Goal: Task Accomplishment & Management: Complete application form

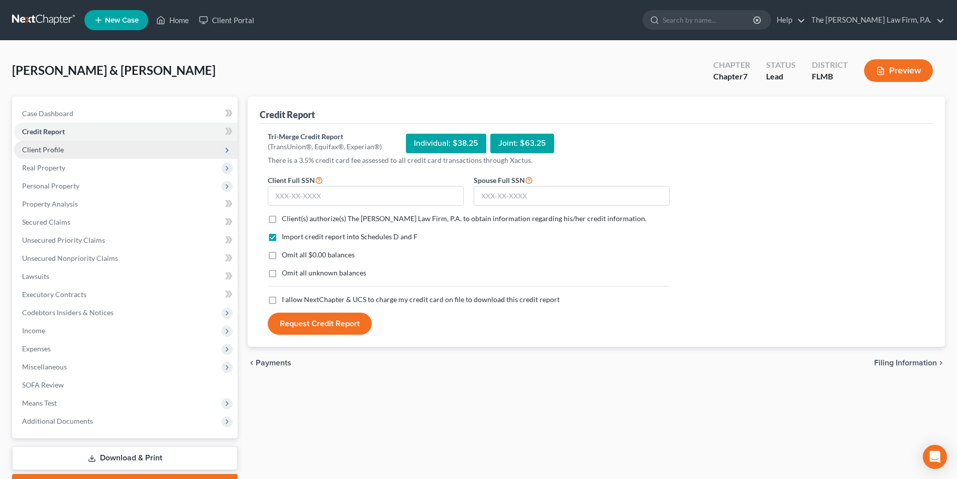
click at [56, 152] on span "Client Profile" at bounding box center [43, 149] width 42 height 9
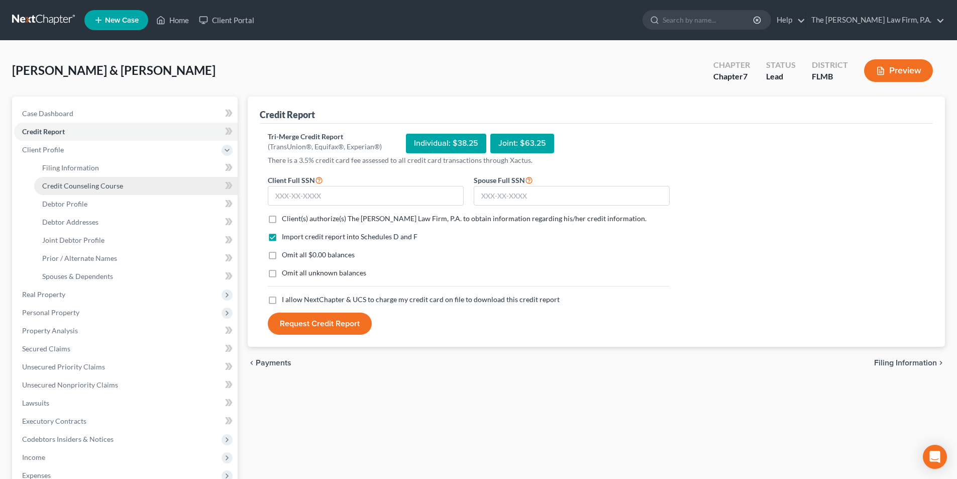
click at [84, 182] on span "Credit Counseling Course" at bounding box center [82, 185] width 81 height 9
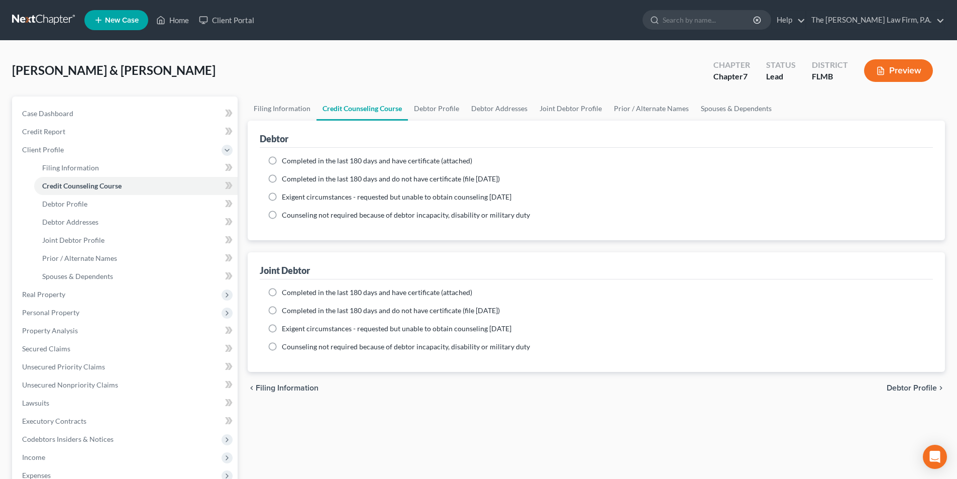
click at [297, 179] on span "Completed in the last 180 days and do not have certificate (file [DATE])" at bounding box center [391, 178] width 218 height 9
click at [292, 179] on input "Completed in the last 180 days and do not have certificate (file [DATE])" at bounding box center [289, 177] width 7 height 7
radio input "true"
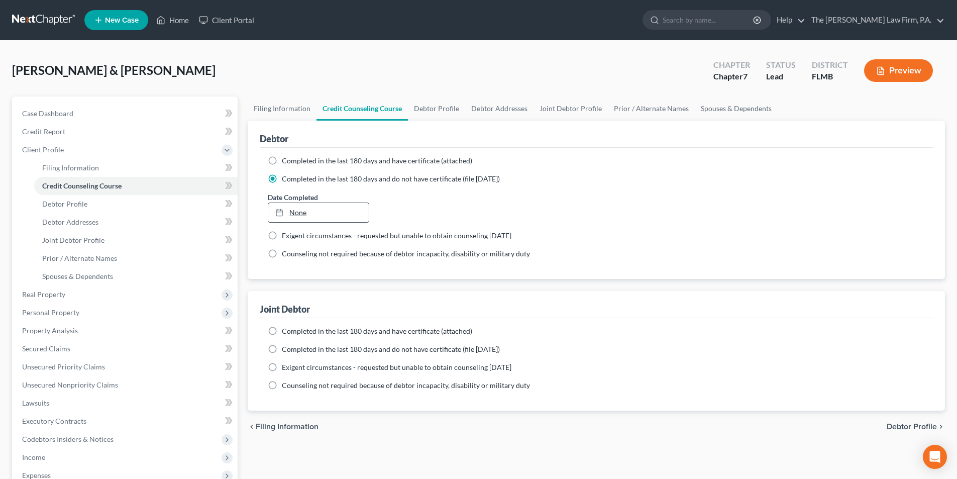
type input "[DATE]"
click at [303, 210] on link "None" at bounding box center [318, 212] width 100 height 19
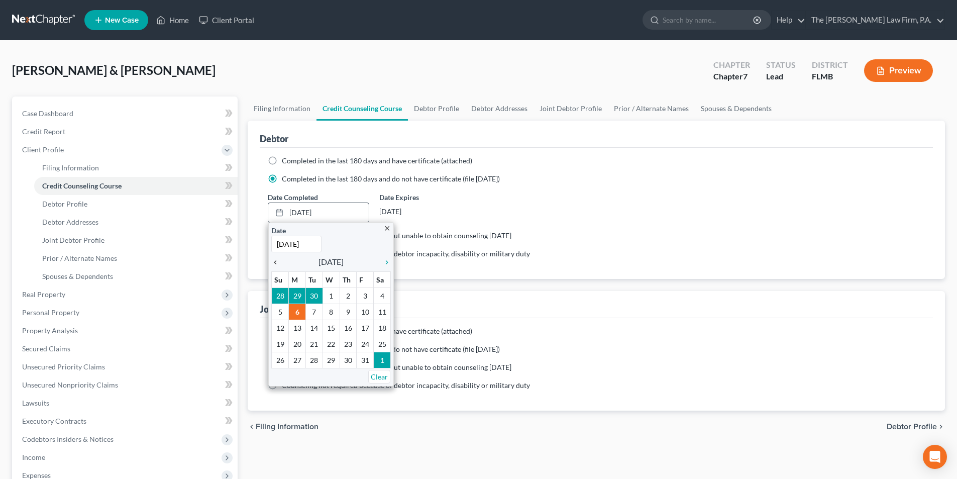
click at [274, 262] on icon "chevron_left" at bounding box center [277, 262] width 13 height 8
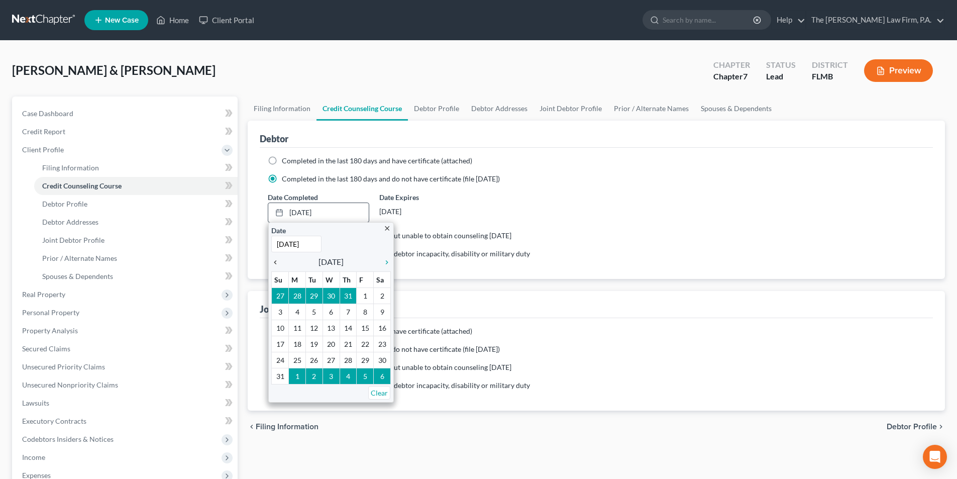
click at [274, 262] on icon "chevron_left" at bounding box center [277, 262] width 13 height 8
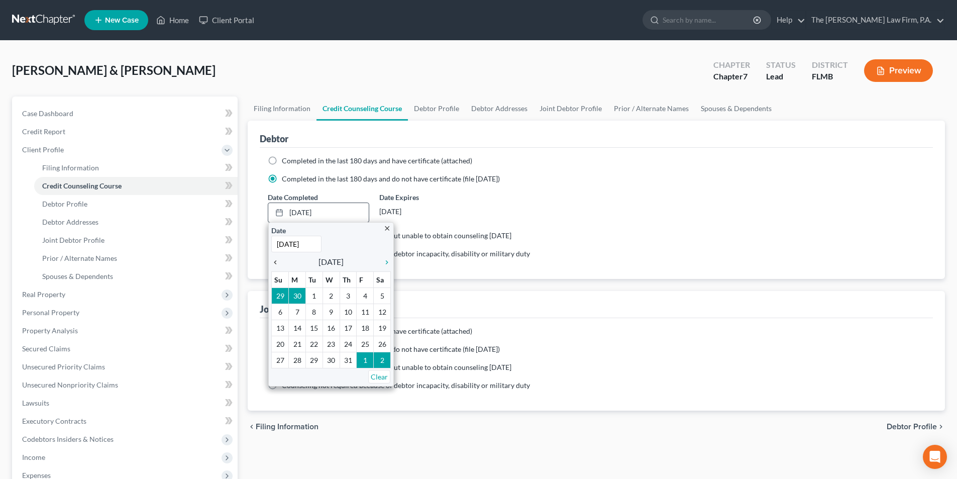
click at [274, 262] on icon "chevron_left" at bounding box center [277, 262] width 13 height 8
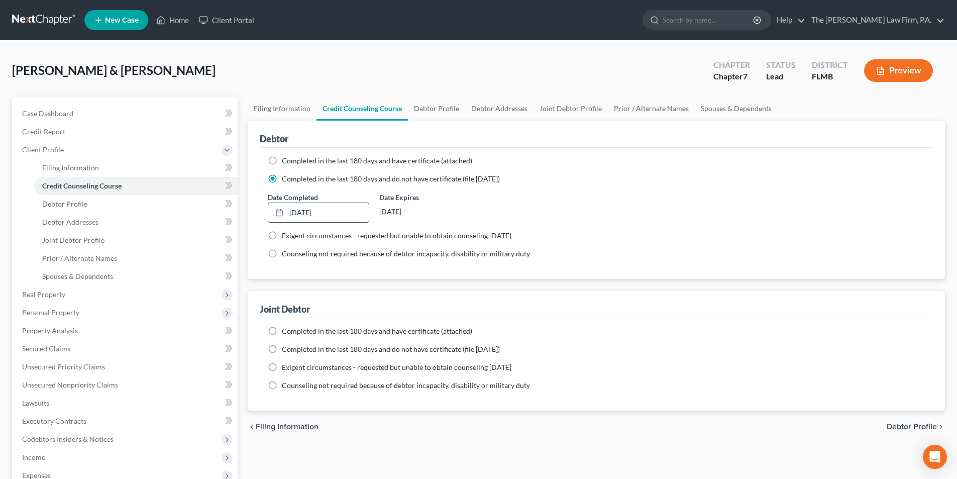
click at [282, 352] on label "Completed in the last 180 days and do not have certificate (file [DATE])" at bounding box center [391, 349] width 218 height 10
click at [286, 351] on input "Completed in the last 180 days and do not have certificate (file [DATE])" at bounding box center [289, 347] width 7 height 7
radio input "true"
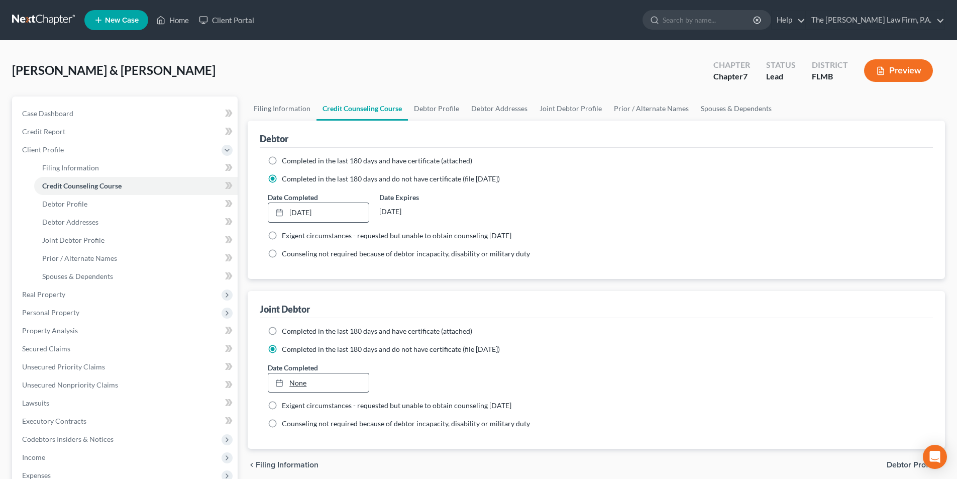
type input "[DATE]"
click at [302, 387] on link "None" at bounding box center [318, 382] width 100 height 19
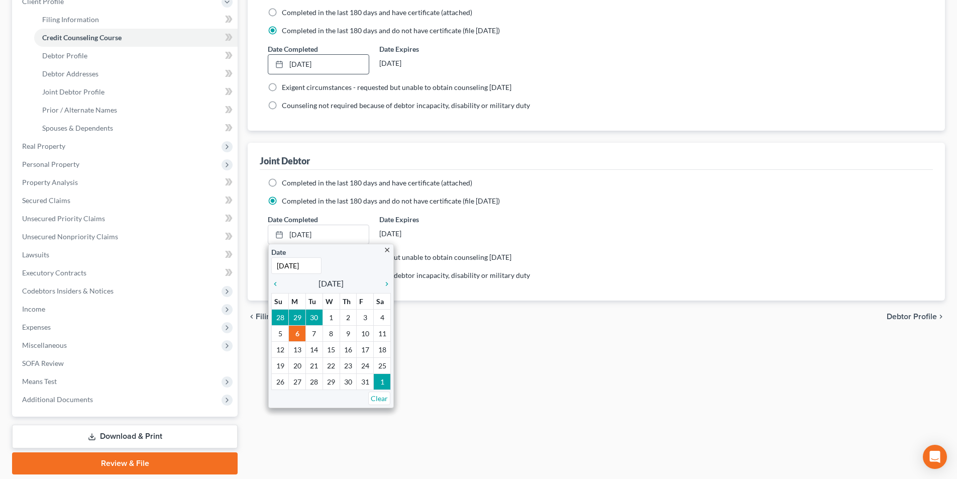
scroll to position [151, 0]
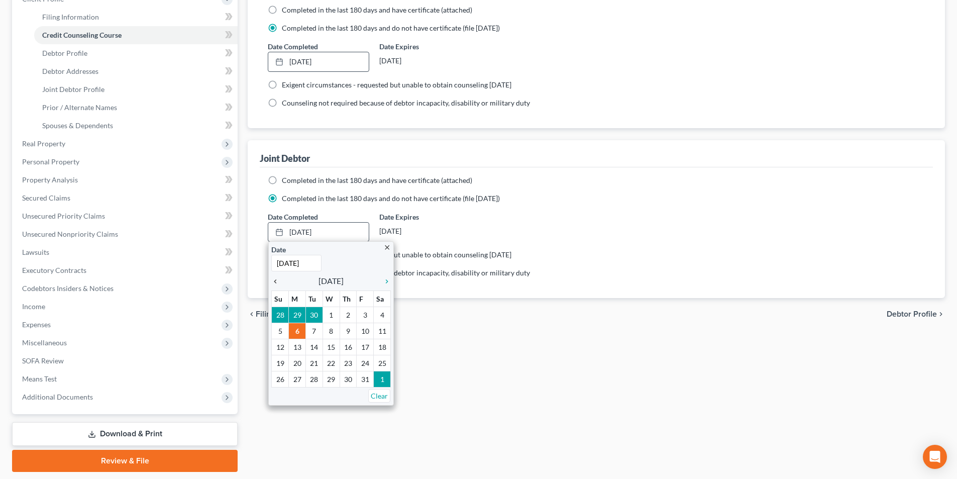
click at [274, 282] on icon "chevron_left" at bounding box center [277, 281] width 13 height 8
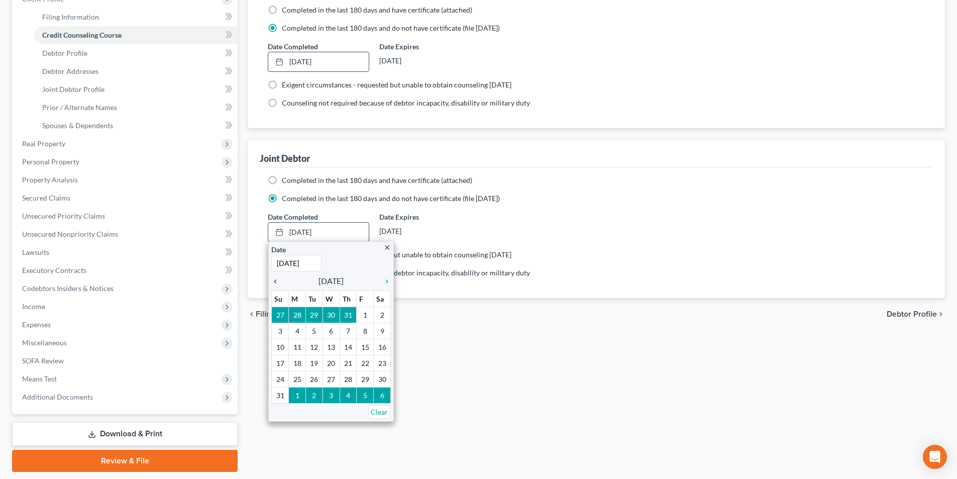
click at [274, 282] on icon "chevron_left" at bounding box center [277, 281] width 13 height 8
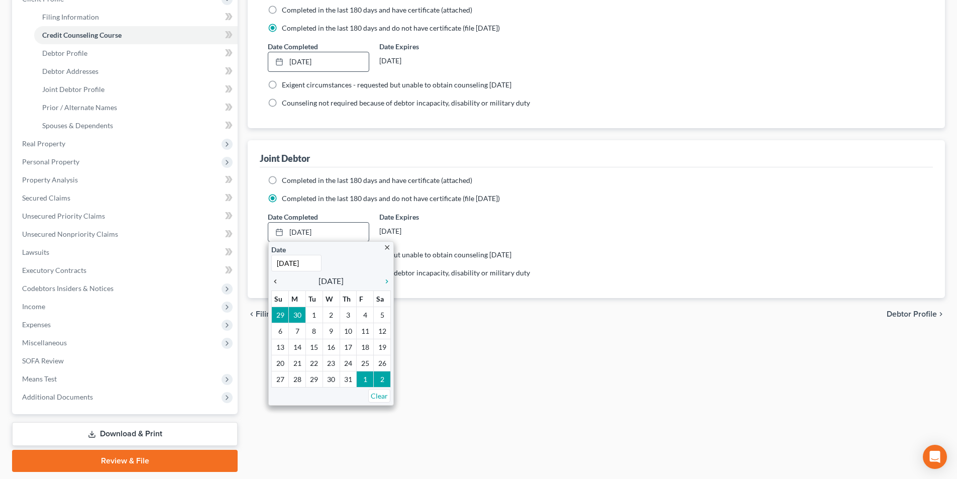
click at [274, 282] on icon "chevron_left" at bounding box center [277, 281] width 13 height 8
click at [386, 280] on icon "chevron_right" at bounding box center [384, 281] width 13 height 8
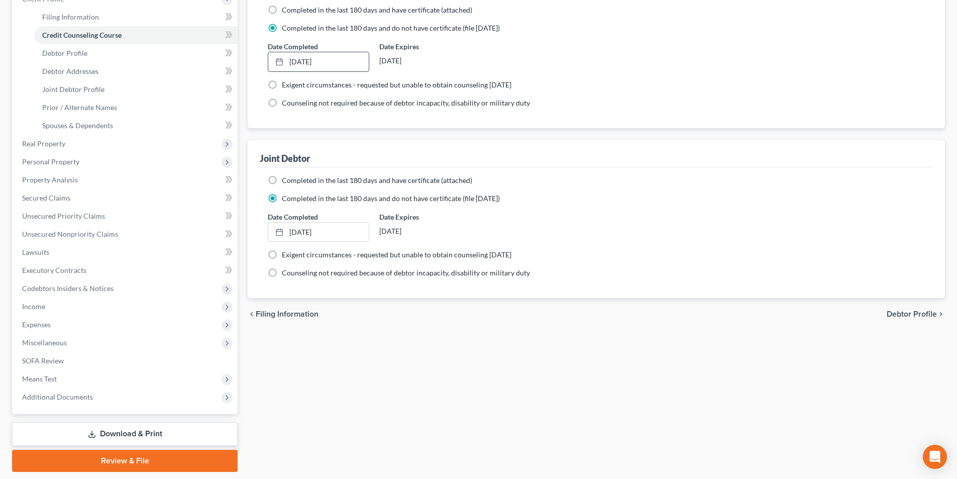
click at [574, 220] on div "Date Completed [DATE] close Date [DATE] Time 12:00 AM chevron_left [DATE] chevr…" at bounding box center [596, 226] width 667 height 31
click at [55, 166] on span "Personal Property" at bounding box center [126, 162] width 224 height 18
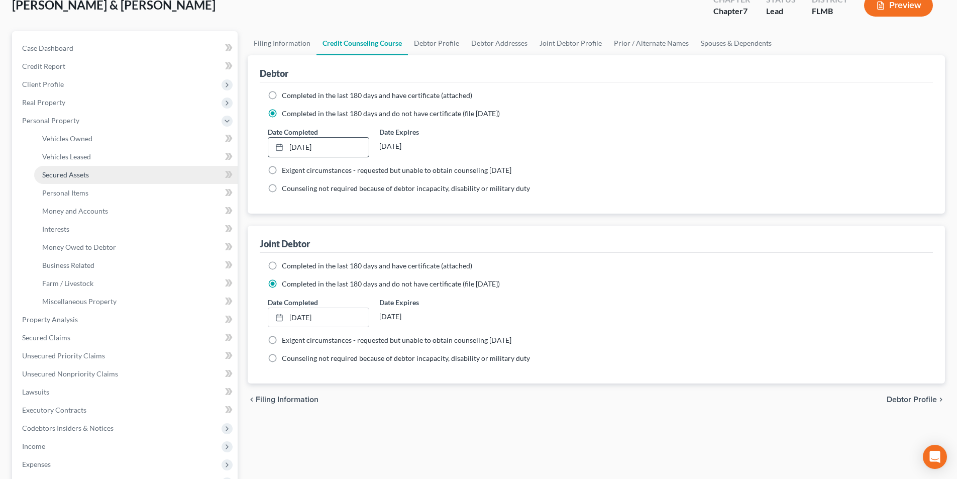
scroll to position [50, 0]
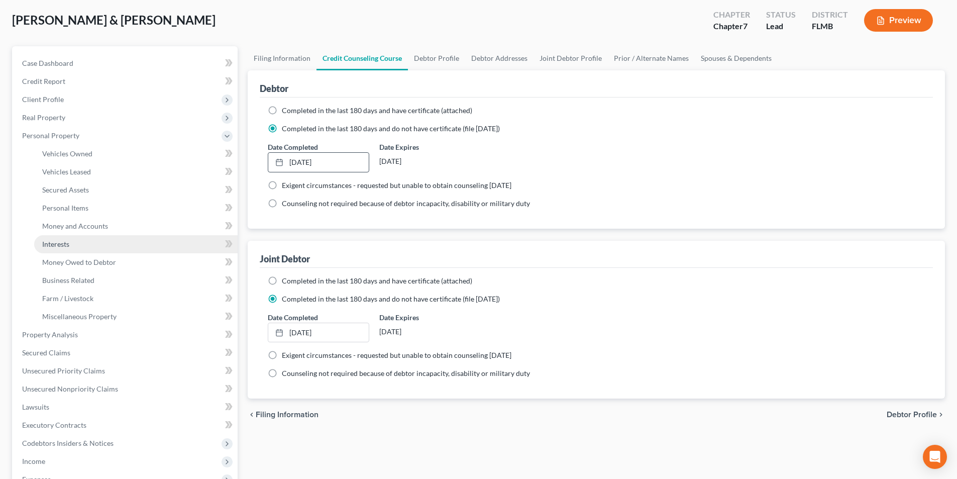
click at [61, 242] on span "Interests" at bounding box center [55, 244] width 27 height 9
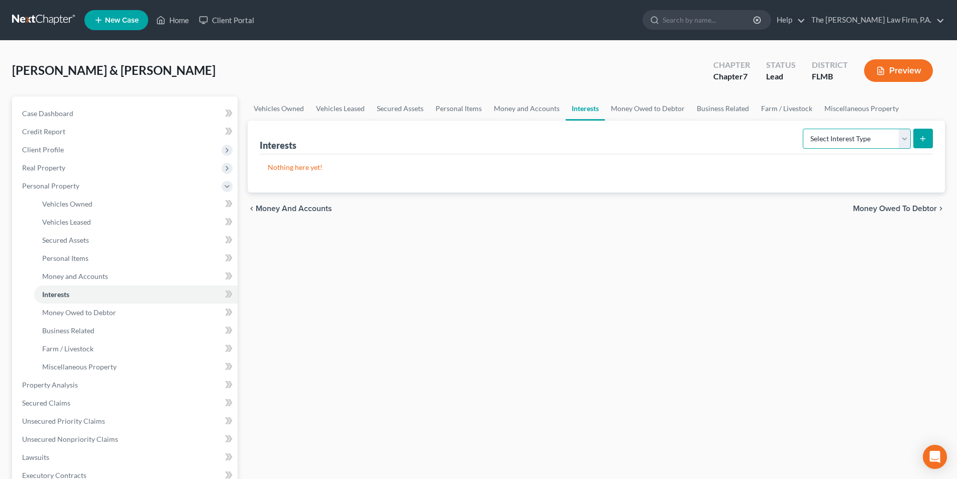
click at [845, 137] on select "Select Interest Type 401K Annuity Bond Education IRA Government Bond Government…" at bounding box center [857, 139] width 108 height 20
select select "401k"
click at [804, 129] on select "Select Interest Type 401K Annuity Bond Education IRA Government Bond Government…" at bounding box center [857, 139] width 108 height 20
click at [921, 141] on icon "submit" at bounding box center [923, 139] width 8 height 8
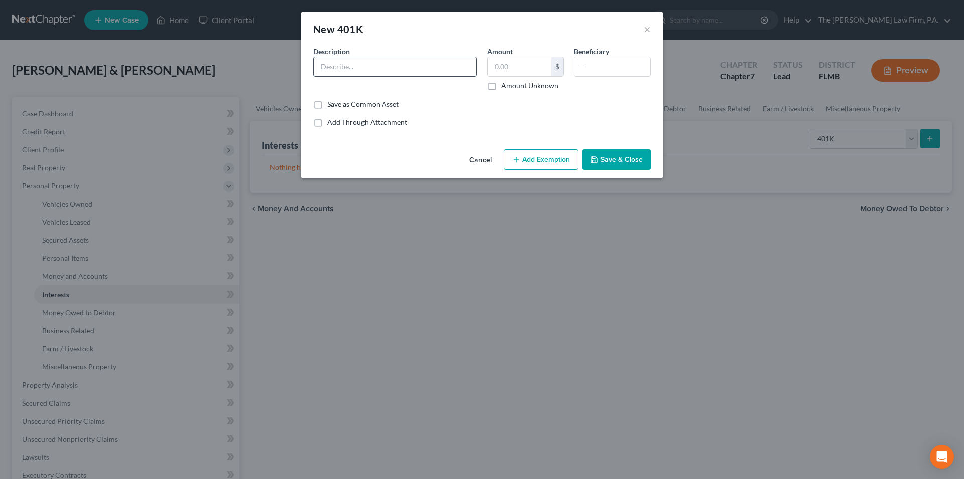
click at [343, 66] on input "text" at bounding box center [395, 66] width 163 height 19
type input "LCM Investments Holdings II, LLC 401(k) Plan"
click at [523, 64] on input "text" at bounding box center [520, 66] width 64 height 19
type input "2,166.56"
click at [562, 157] on button "Add Exemption" at bounding box center [541, 159] width 75 height 21
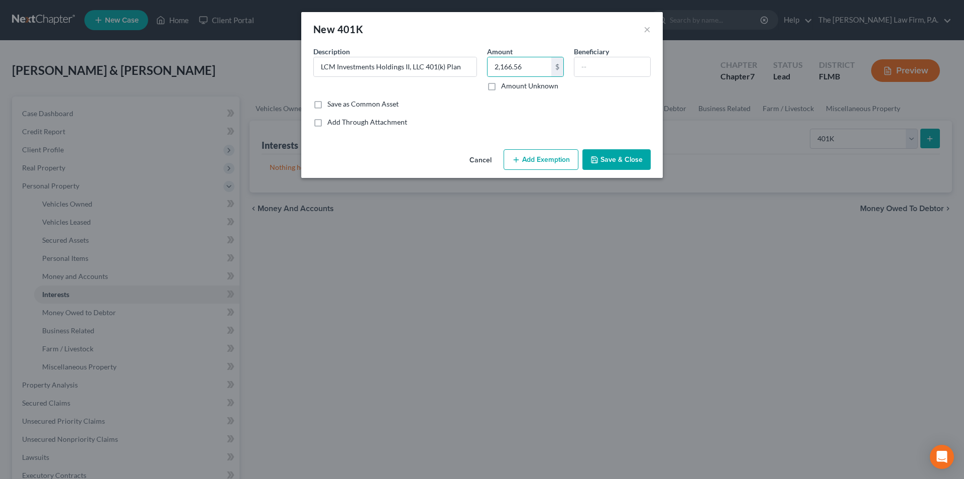
select select "2"
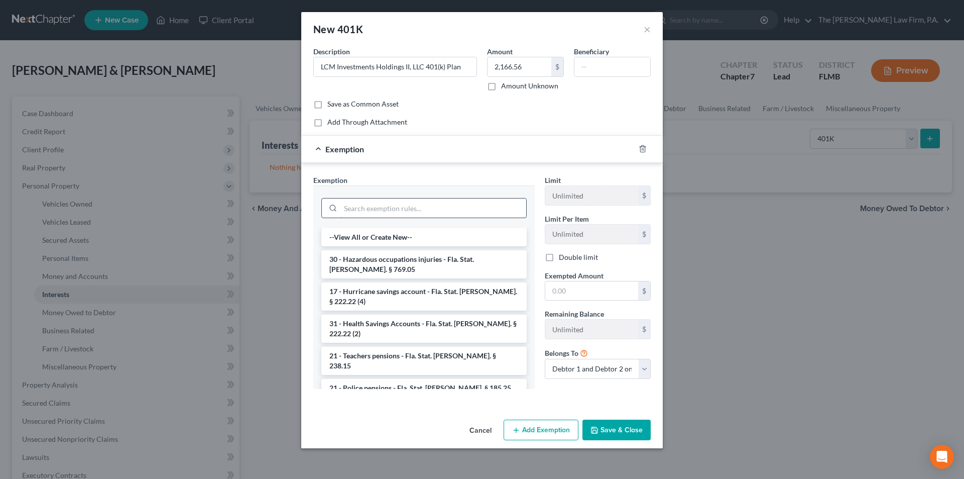
click at [429, 214] on input "search" at bounding box center [434, 207] width 186 height 19
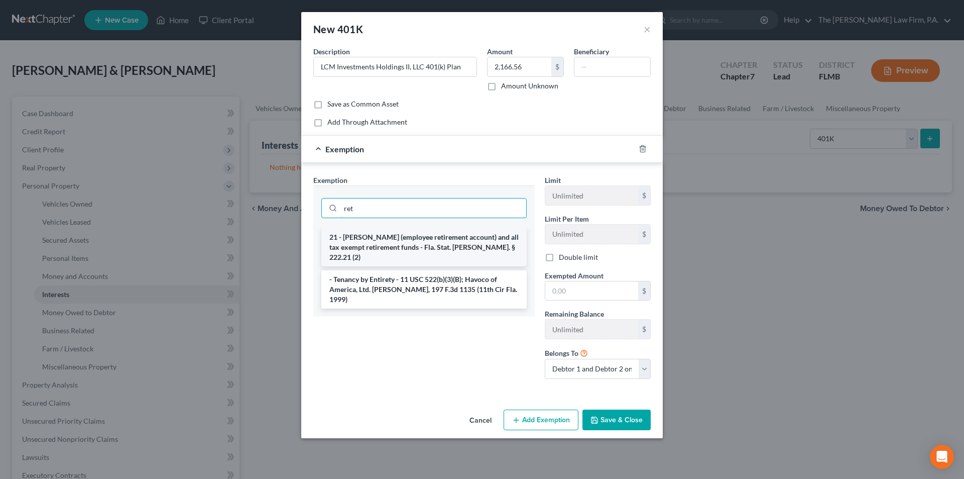
type input "ret"
click at [395, 243] on li "21 - [PERSON_NAME] (employee retirement account) and all tax exempt retirement …" at bounding box center [423, 247] width 205 height 38
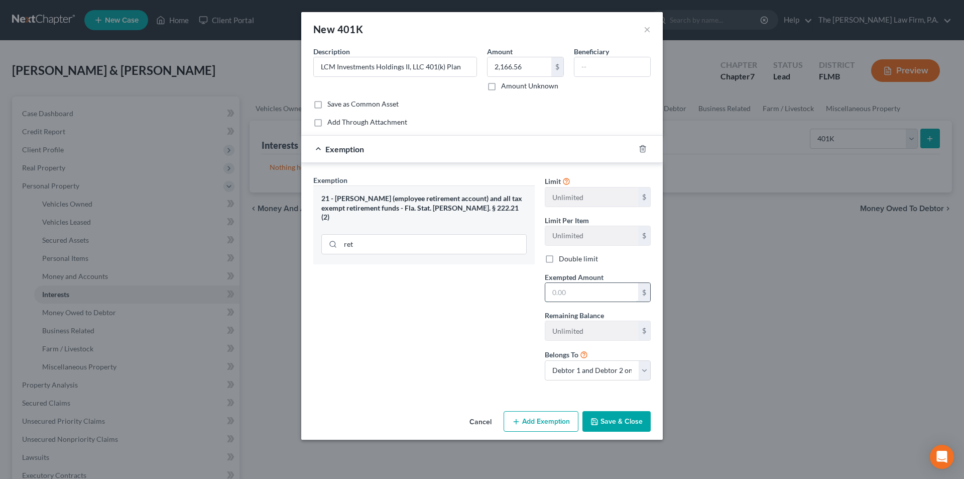
click at [556, 291] on input "text" at bounding box center [591, 292] width 93 height 19
type input "2,166.56"
click at [622, 421] on button "Save & Close" at bounding box center [617, 421] width 68 height 21
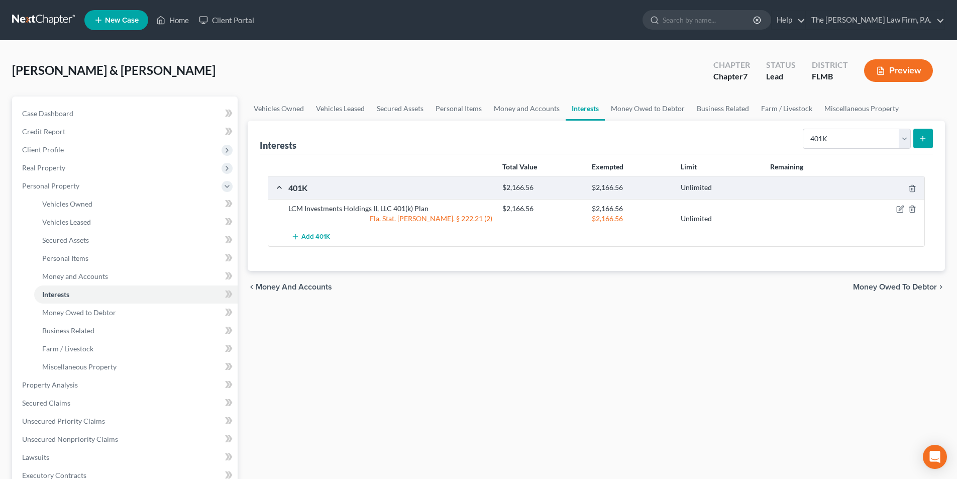
click at [924, 137] on icon "submit" at bounding box center [923, 139] width 8 height 8
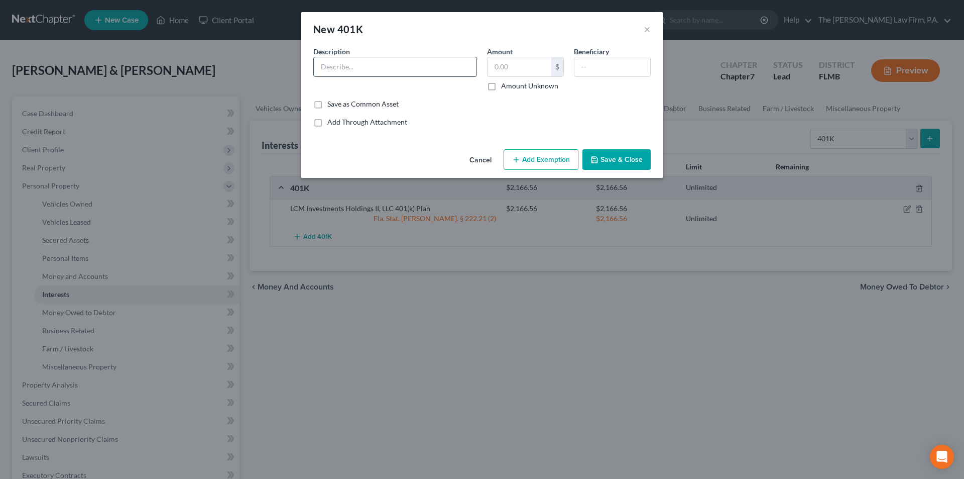
click at [362, 64] on input "text" at bounding box center [395, 66] width 163 height 19
click at [359, 67] on input "Braille Workds International Inc. 401(k) Plan" at bounding box center [395, 66] width 163 height 19
type input "Braille Works International Inc. 401(k) Plan"
click at [515, 68] on input "text" at bounding box center [520, 66] width 64 height 19
type input "35,776.03"
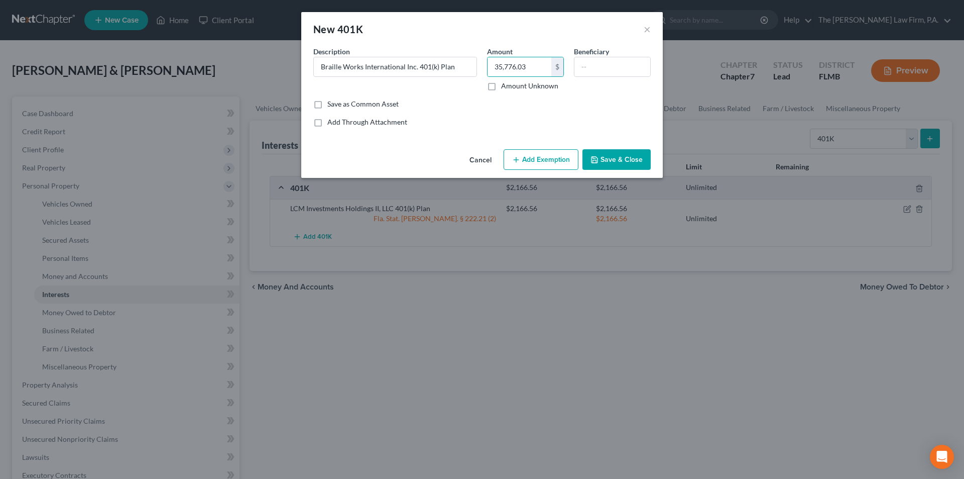
click at [535, 157] on button "Add Exemption" at bounding box center [541, 159] width 75 height 21
select select "2"
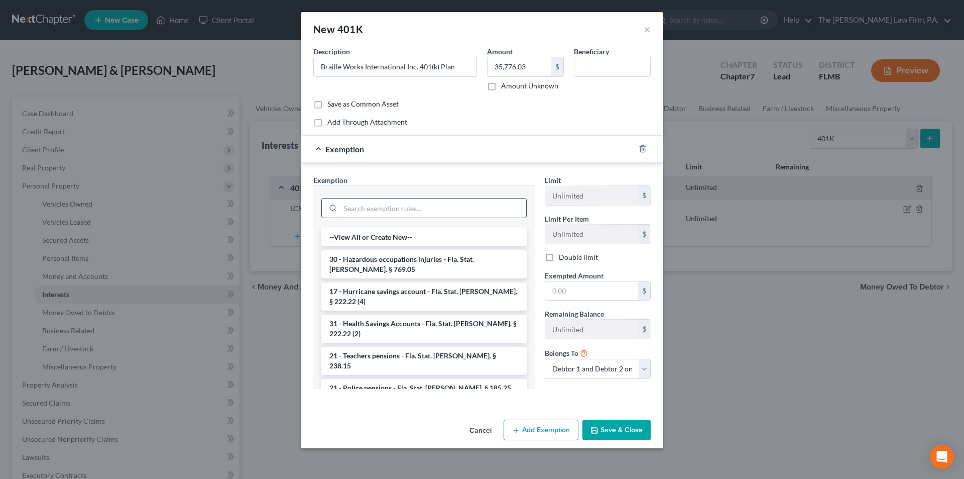
click at [395, 206] on input "search" at bounding box center [434, 207] width 186 height 19
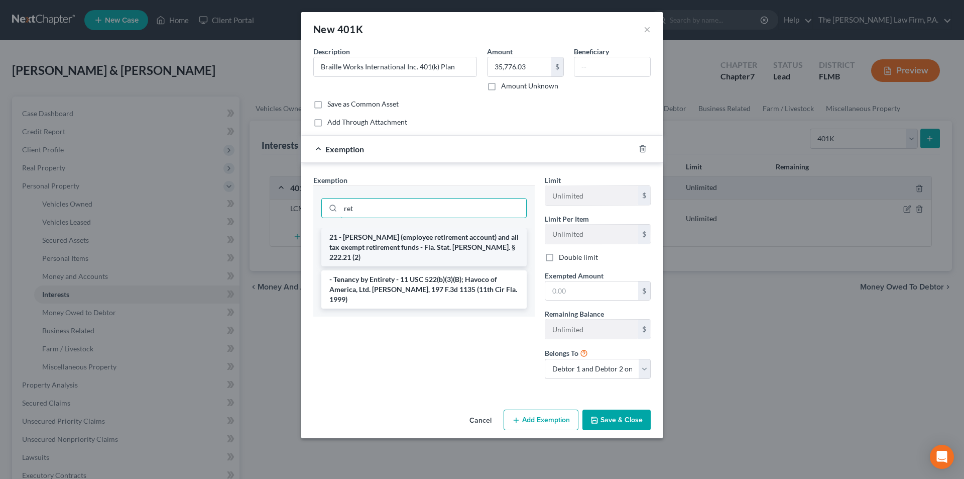
type input "ret"
click at [395, 242] on li "21 - [PERSON_NAME] (employee retirement account) and all tax exempt retirement …" at bounding box center [423, 247] width 205 height 38
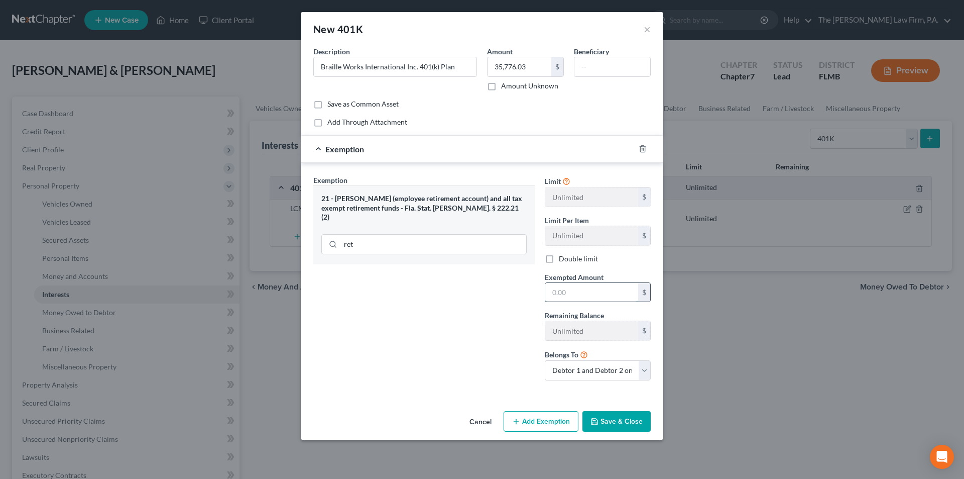
click at [559, 292] on input "text" at bounding box center [591, 292] width 93 height 19
type input "35,776.03"
click at [610, 370] on select "Debtor 1 only Debtor 2 only Debtor 1 and Debtor 2 only" at bounding box center [598, 370] width 106 height 20
select select "1"
click at [545, 360] on select "Debtor 1 only Debtor 2 only Debtor 1 and Debtor 2 only" at bounding box center [598, 370] width 106 height 20
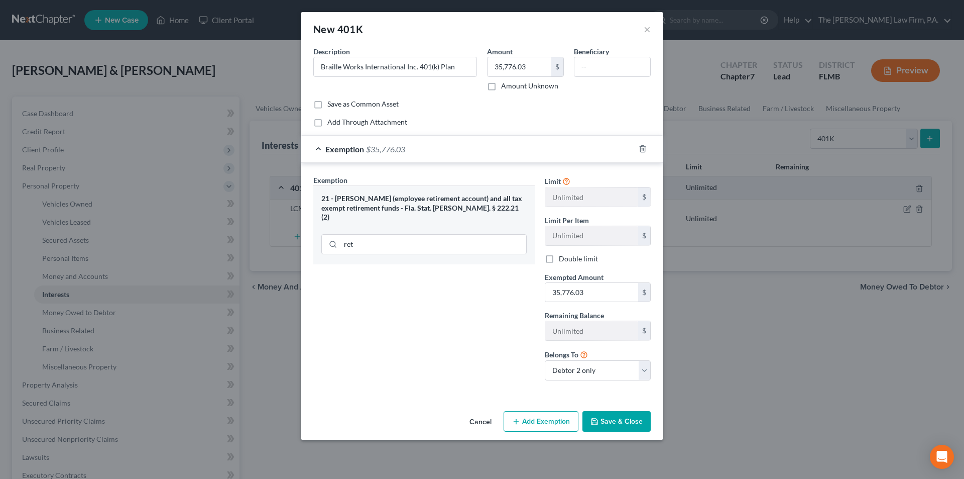
click at [612, 420] on button "Save & Close" at bounding box center [617, 421] width 68 height 21
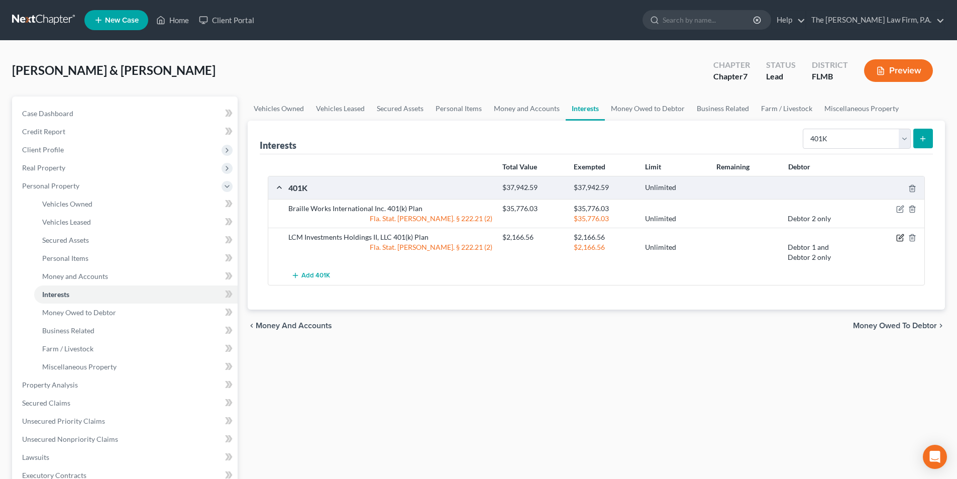
click at [901, 238] on icon "button" at bounding box center [901, 237] width 5 height 5
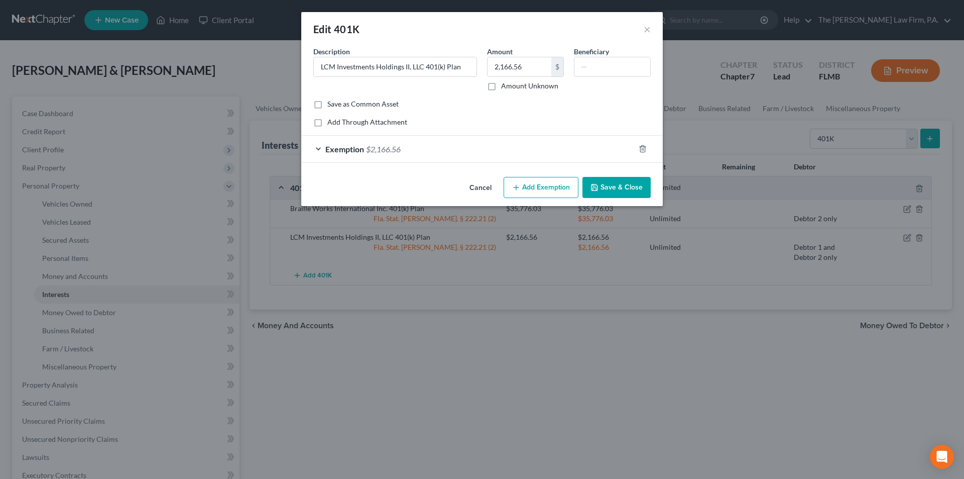
click at [464, 120] on div "Add Through Attachment" at bounding box center [482, 122] width 338 height 10
click at [581, 153] on div "Exemption $2,166.56" at bounding box center [468, 149] width 334 height 27
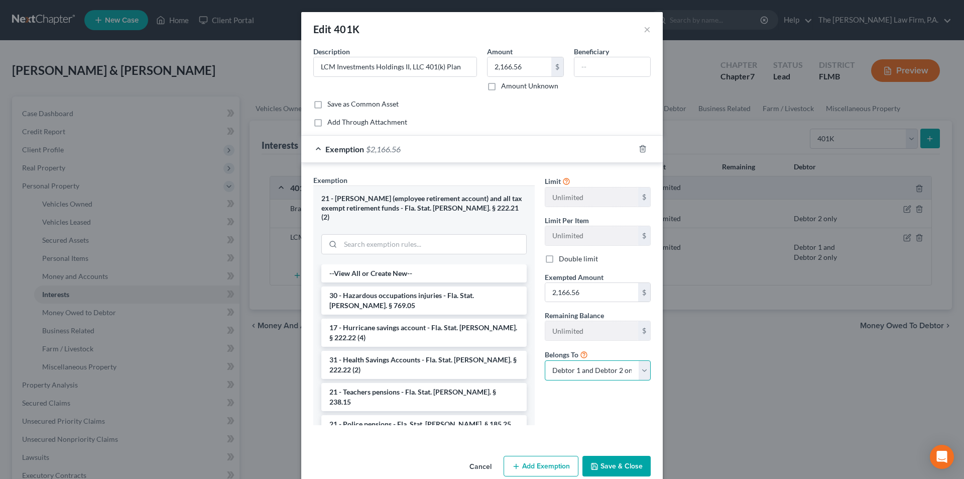
click at [584, 374] on select "Debtor 1 only Debtor 2 only Debtor 1 and Debtor 2 only" at bounding box center [598, 370] width 106 height 20
select select "0"
click at [545, 360] on select "Debtor 1 only Debtor 2 only Debtor 1 and Debtor 2 only" at bounding box center [598, 370] width 106 height 20
click at [602, 460] on button "Save & Close" at bounding box center [617, 466] width 68 height 21
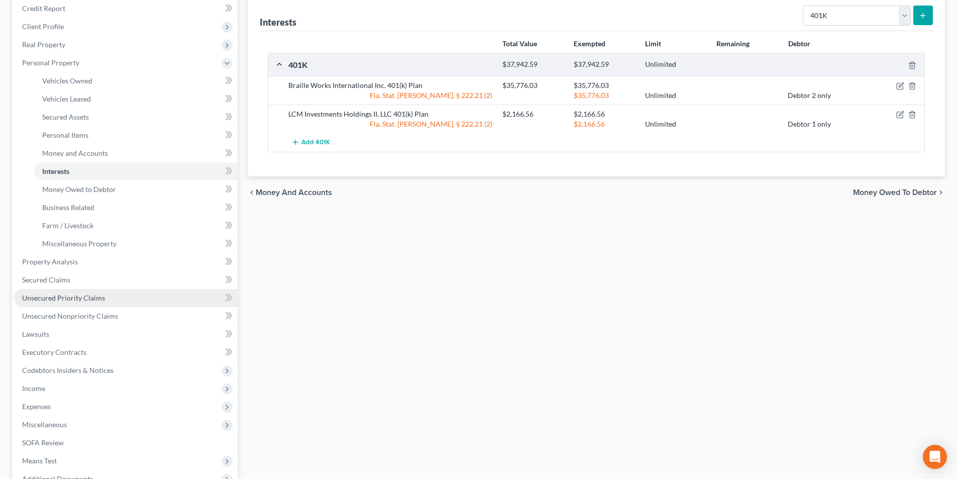
scroll to position [151, 0]
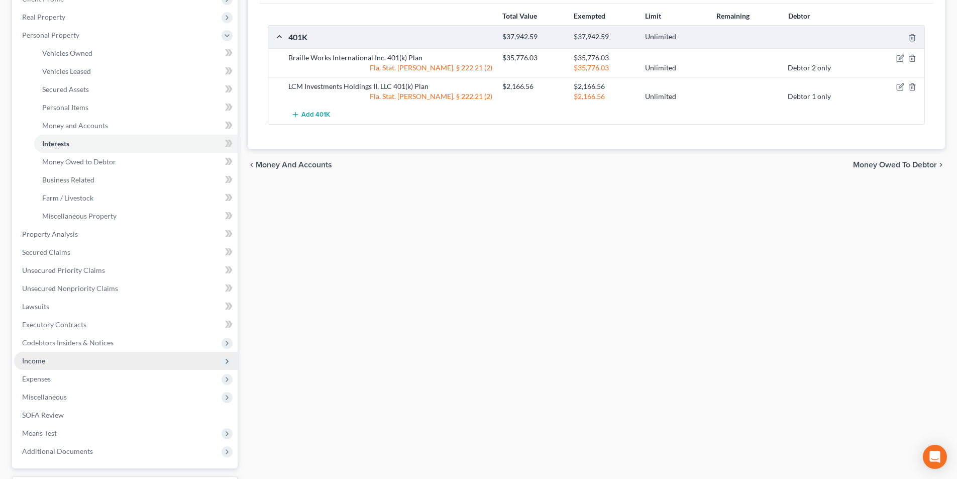
click at [32, 357] on span "Income" at bounding box center [33, 360] width 23 height 9
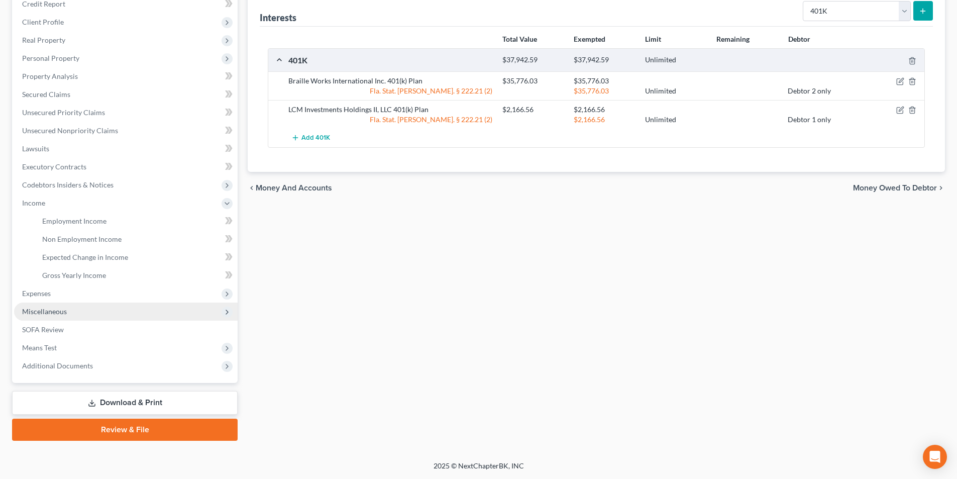
scroll to position [128, 0]
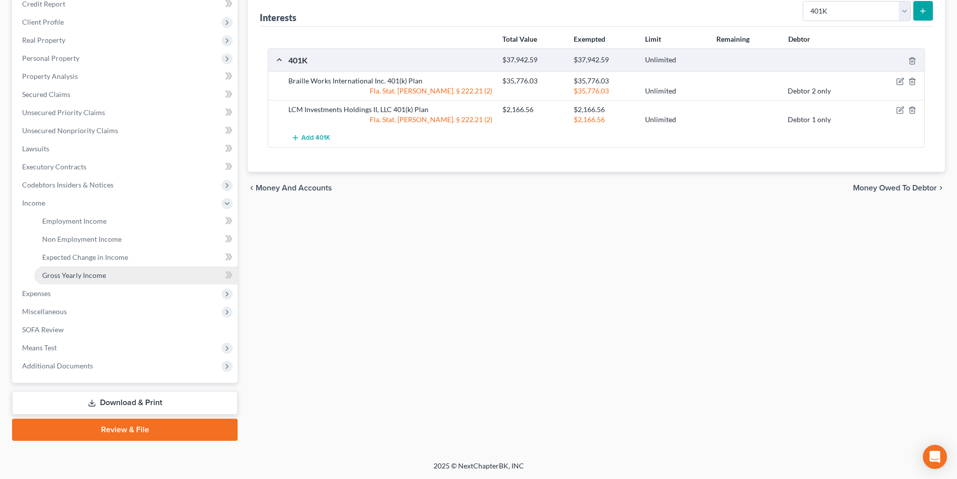
click at [79, 280] on link "Gross Yearly Income" at bounding box center [135, 275] width 203 height 18
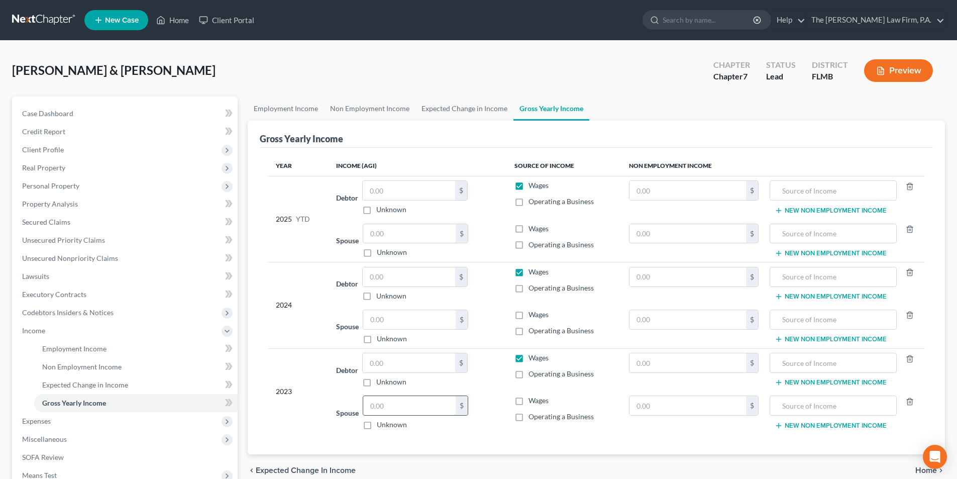
click at [384, 408] on input "text" at bounding box center [409, 405] width 92 height 19
click at [393, 367] on input "text" at bounding box center [409, 362] width 92 height 19
type input "103,873.00"
click at [381, 410] on input "text" at bounding box center [409, 405] width 92 height 19
type input "33,494.00"
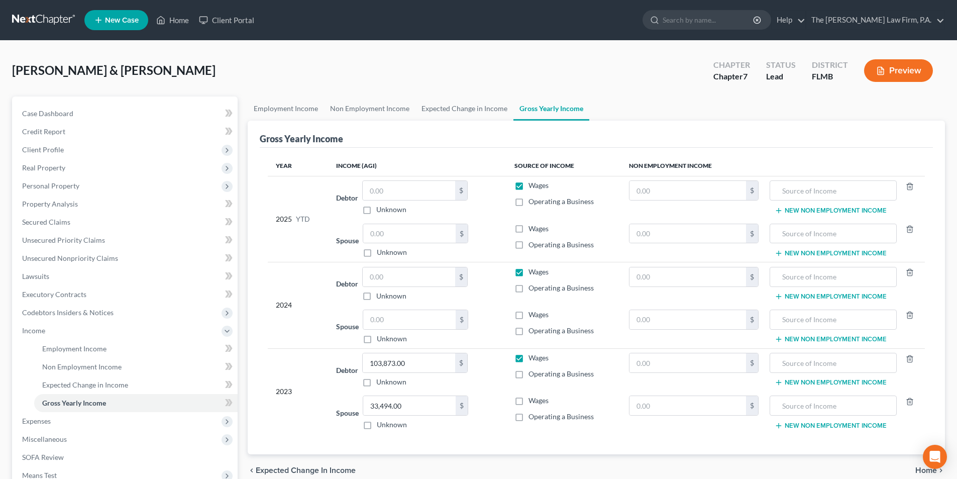
click at [502, 403] on td "Spouse 33,494.00 $ Unknown Balance Undetermined 33,494.00 $ Unknown" at bounding box center [417, 412] width 178 height 43
click at [373, 280] on input "text" at bounding box center [409, 276] width 92 height 19
type input "65,843.00"
click at [391, 312] on input "text" at bounding box center [409, 319] width 92 height 19
type input "46,329.00"
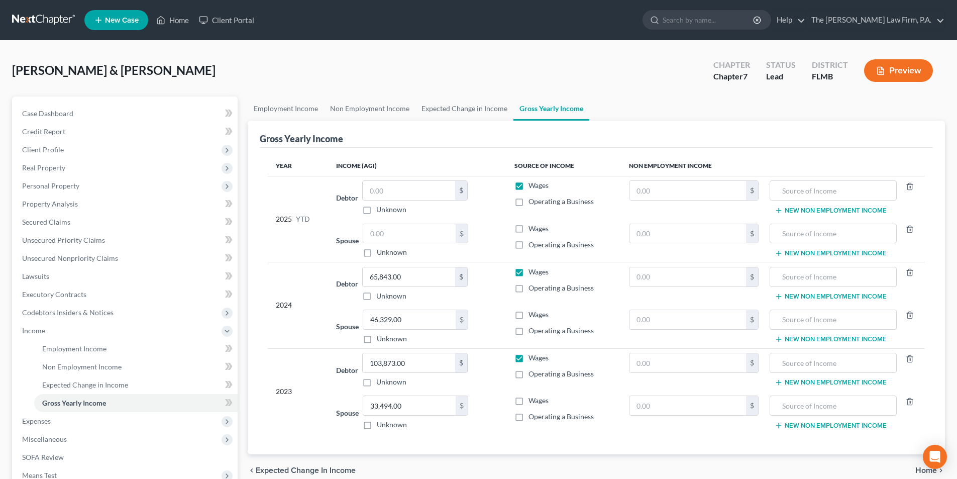
click at [338, 303] on td "Debtor 65,843.00 $ Unknown Balance Undetermined 65,843.00 $ Unknown" at bounding box center [417, 283] width 178 height 43
click at [49, 185] on span "Personal Property" at bounding box center [50, 185] width 57 height 9
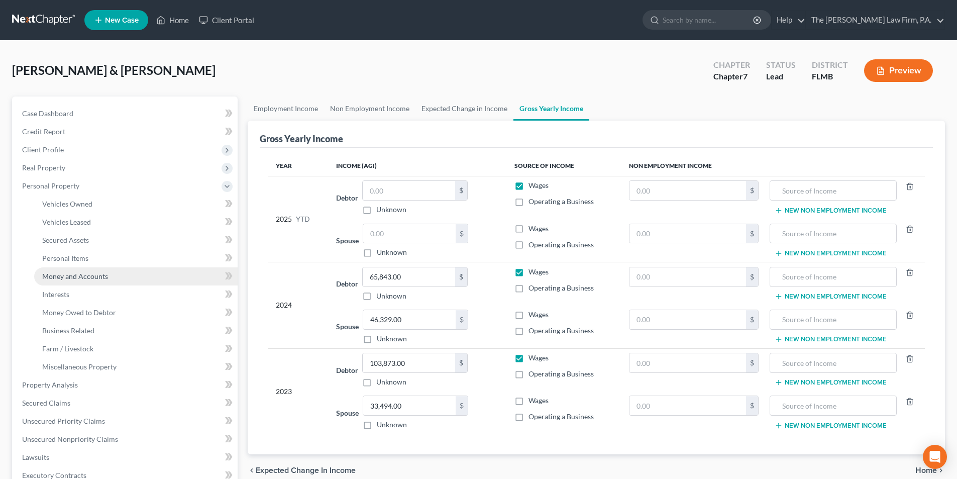
click at [71, 273] on span "Money and Accounts" at bounding box center [75, 276] width 66 height 9
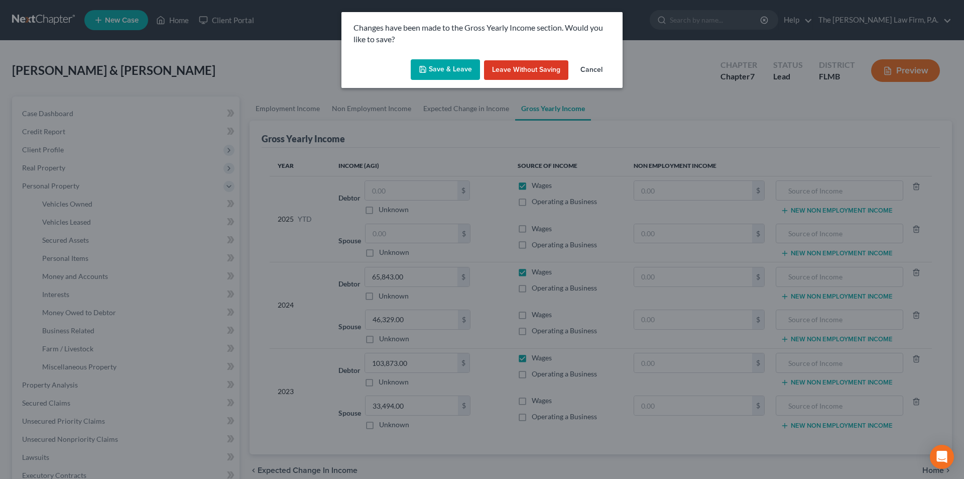
click at [442, 73] on button "Save & Leave" at bounding box center [445, 69] width 69 height 21
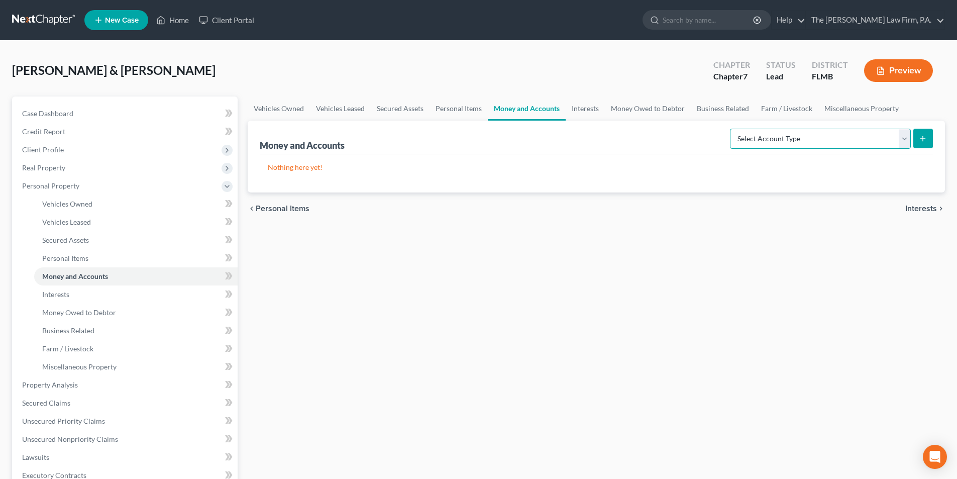
click at [783, 134] on select "Select Account Type Brokerage Cash on Hand Certificates of Deposit Checking Acc…" at bounding box center [820, 139] width 181 height 20
select select "savings"
click at [732, 129] on select "Select Account Type Brokerage Cash on Hand Certificates of Deposit Checking Acc…" at bounding box center [820, 139] width 181 height 20
click at [927, 139] on icon "submit" at bounding box center [923, 139] width 8 height 8
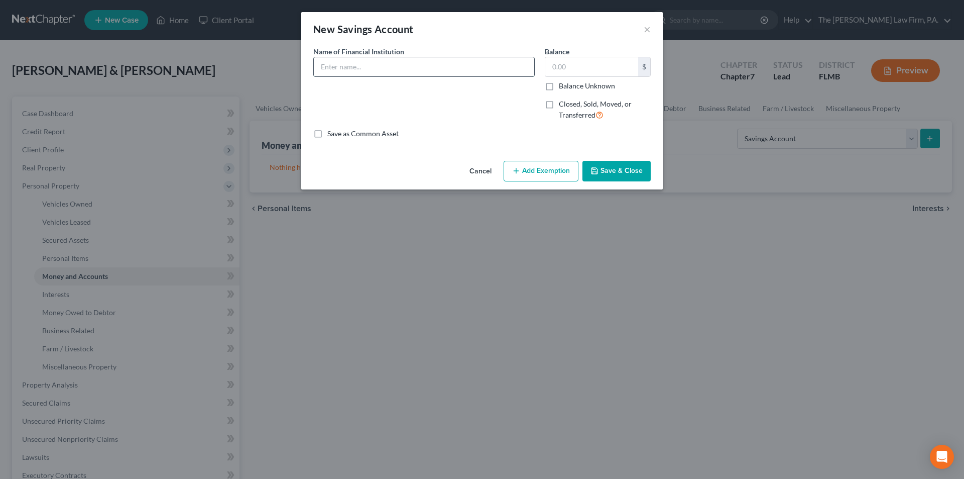
click at [345, 60] on input "text" at bounding box center [424, 66] width 221 height 19
type input "Navy Federal Credit Union Savings Account"
click at [585, 69] on input "text" at bounding box center [591, 66] width 93 height 19
type input "5.00"
click at [622, 176] on button "Save & Close" at bounding box center [617, 171] width 68 height 21
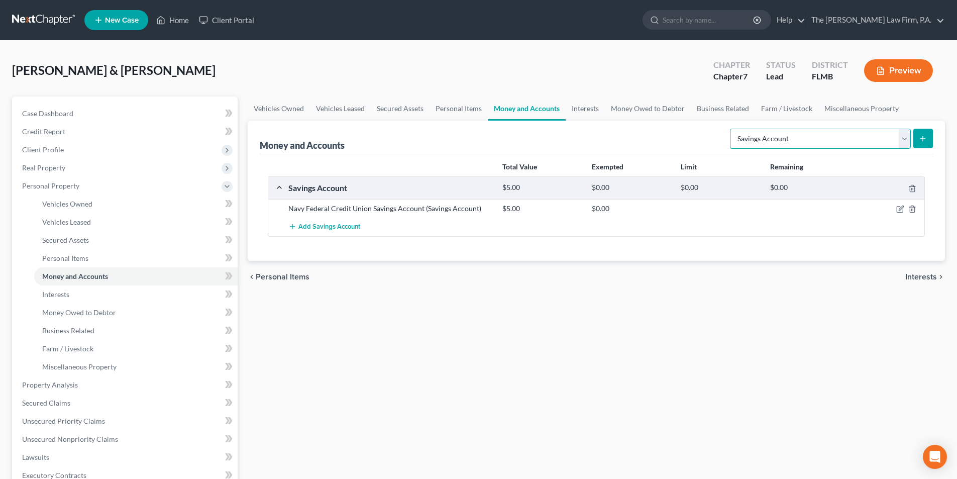
click at [904, 140] on select "Select Account Type Brokerage Cash on Hand Certificates of Deposit Checking Acc…" at bounding box center [820, 139] width 181 height 20
select select "checking"
click at [732, 129] on select "Select Account Type Brokerage Cash on Hand Certificates of Deposit Checking Acc…" at bounding box center [820, 139] width 181 height 20
click at [932, 136] on button "submit" at bounding box center [923, 139] width 20 height 20
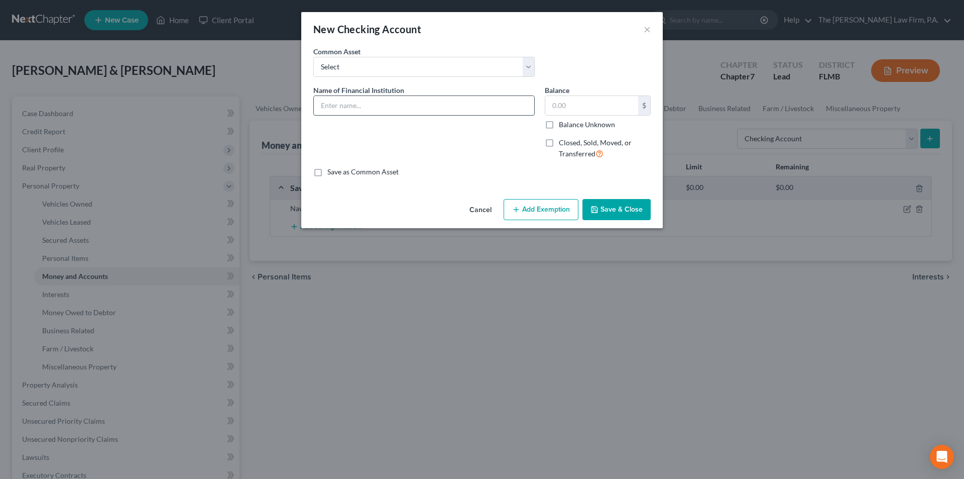
click at [358, 110] on input "text" at bounding box center [424, 105] width 221 height 19
type input "GTE Federal Credit Union Checking Account"
click at [605, 210] on button "Save & Close" at bounding box center [617, 209] width 68 height 21
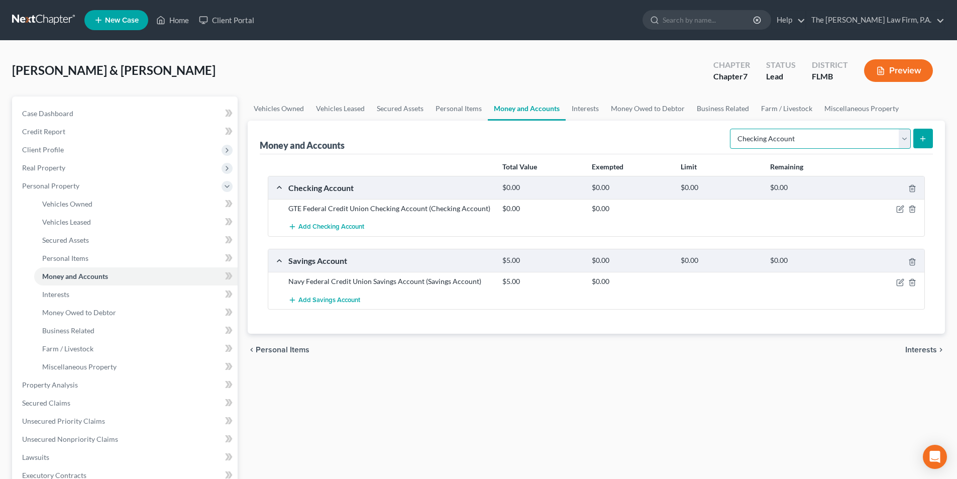
click at [772, 140] on select "Select Account Type Brokerage Cash on Hand Certificates of Deposit Checking Acc…" at bounding box center [820, 139] width 181 height 20
select select "savings"
click at [732, 129] on select "Select Account Type Brokerage Cash on Hand Certificates of Deposit Checking Acc…" at bounding box center [820, 139] width 181 height 20
click at [922, 138] on icon "submit" at bounding box center [923, 139] width 8 height 8
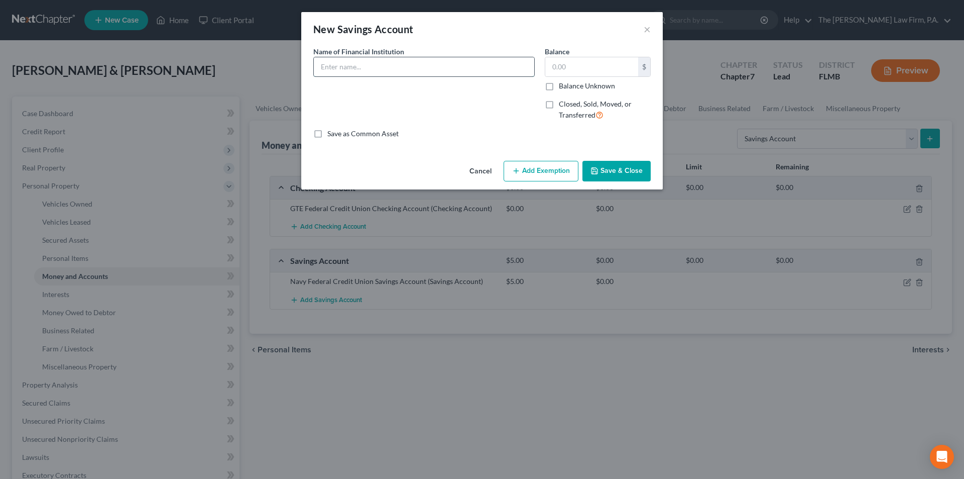
click at [347, 67] on input "text" at bounding box center [424, 66] width 221 height 19
click at [489, 72] on input "GTE Federal Credit Union Savings Account" at bounding box center [424, 66] width 221 height 19
type input "GTE Federal Credit Union Savings Account"
click at [638, 178] on button "Save & Close" at bounding box center [617, 171] width 68 height 21
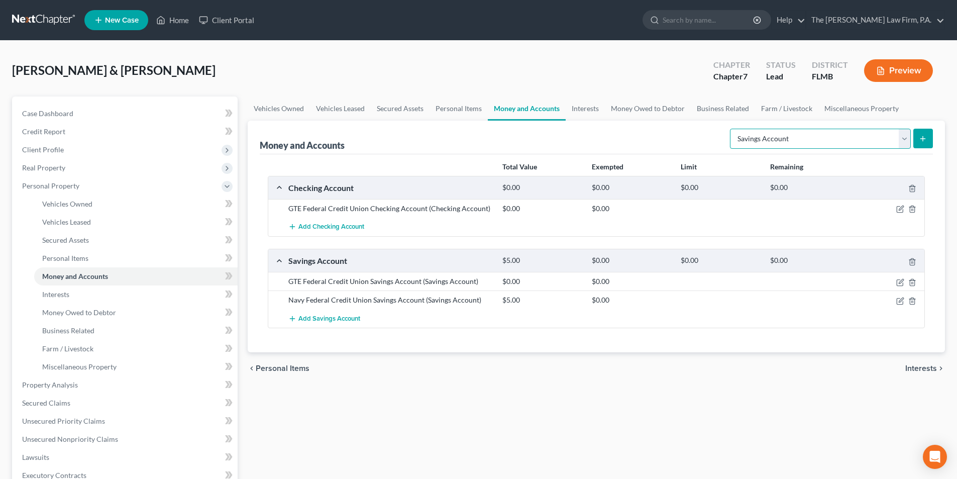
click at [862, 139] on select "Select Account Type Brokerage Cash on Hand Certificates of Deposit Checking Acc…" at bounding box center [820, 139] width 181 height 20
select select "checking"
click at [732, 129] on select "Select Account Type Brokerage Cash on Hand Certificates of Deposit Checking Acc…" at bounding box center [820, 139] width 181 height 20
click at [927, 137] on icon "submit" at bounding box center [923, 139] width 8 height 8
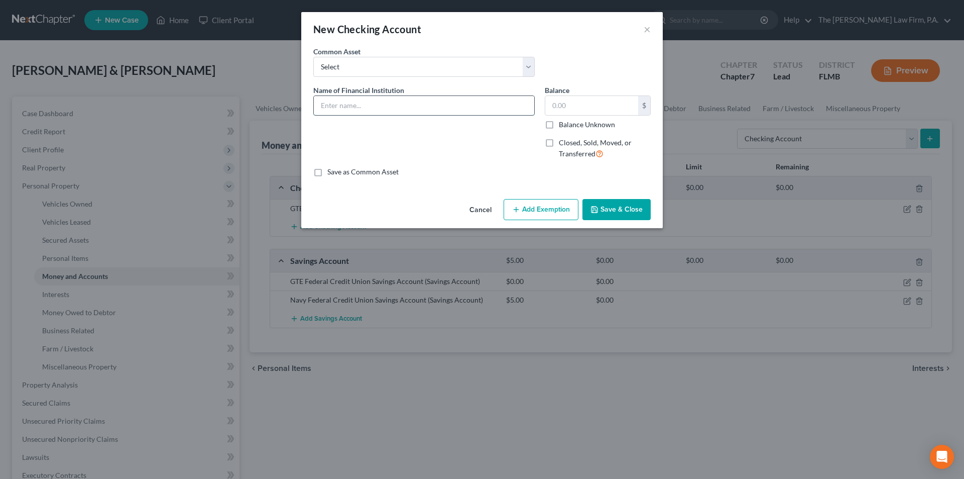
drag, startPoint x: 360, startPoint y: 97, endPoint x: 355, endPoint y: 101, distance: 6.0
click at [360, 97] on input "text" at bounding box center [424, 105] width 221 height 19
type input "GTE Federal Credit Union Go Premium Checking Account"
drag, startPoint x: 616, startPoint y: 211, endPoint x: 582, endPoint y: 84, distance: 131.6
click at [614, 210] on button "Save & Close" at bounding box center [617, 209] width 68 height 21
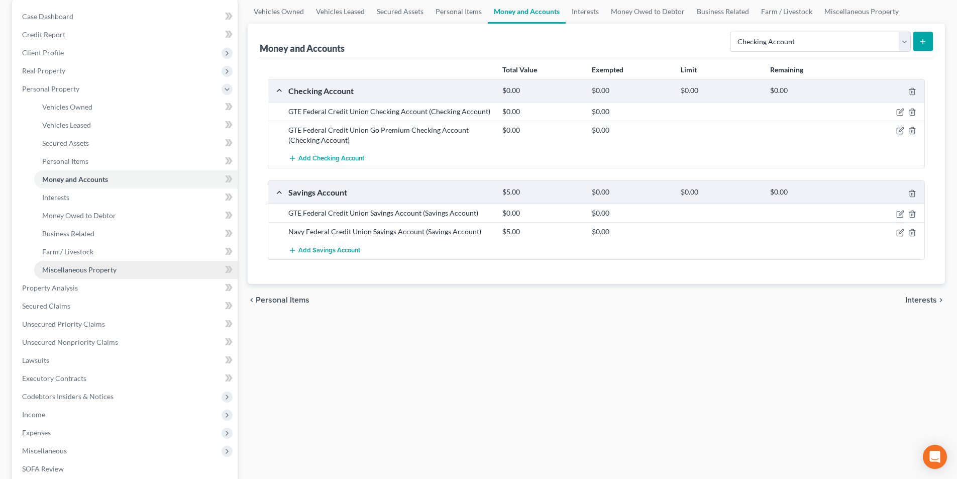
scroll to position [100, 0]
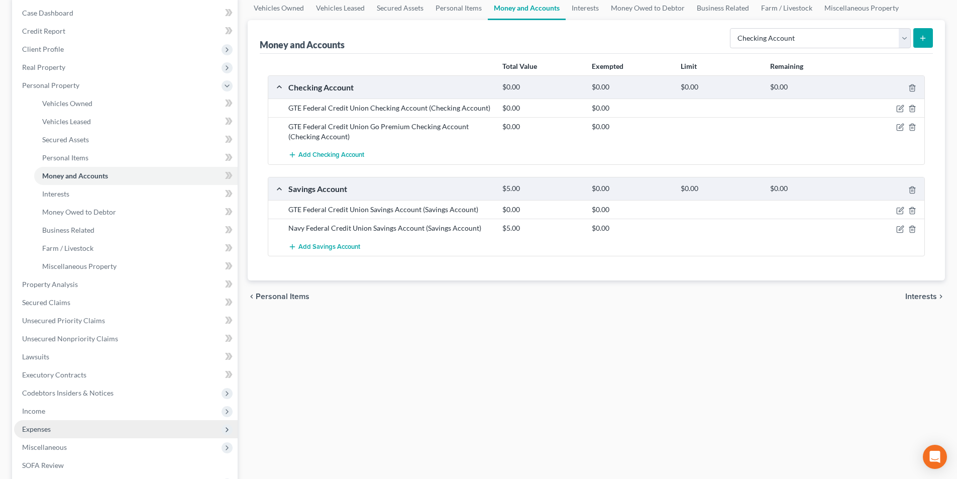
click at [37, 426] on span "Expenses" at bounding box center [36, 428] width 29 height 9
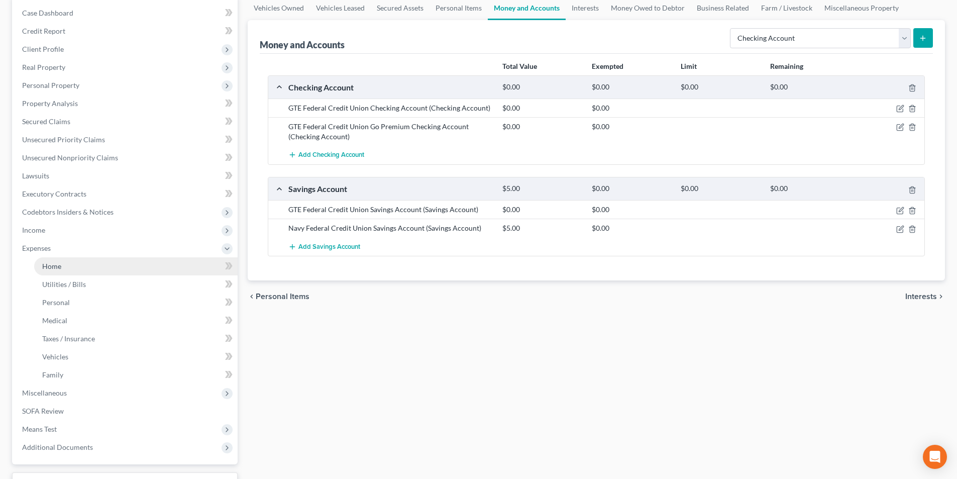
click at [48, 266] on span "Home" at bounding box center [51, 266] width 19 height 9
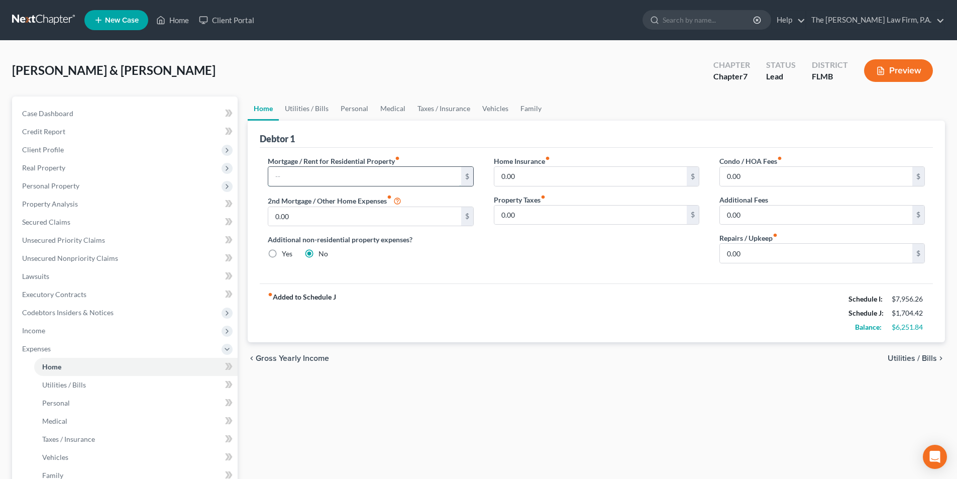
click at [277, 179] on input "text" at bounding box center [364, 176] width 192 height 19
type input "1,866.53"
click at [313, 213] on input "0.00" at bounding box center [364, 216] width 192 height 19
drag, startPoint x: 741, startPoint y: 182, endPoint x: 788, endPoint y: 184, distance: 46.2
drag, startPoint x: 764, startPoint y: 181, endPoint x: 688, endPoint y: 170, distance: 77.6
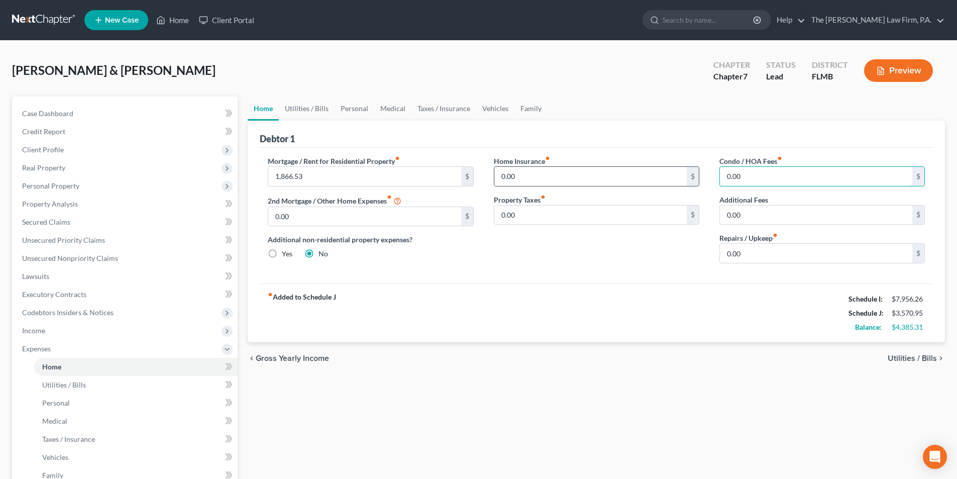
click at [688, 170] on div "Mortgage / Rent for Residential Property fiber_manual_record 1,866.53 $ 2nd Mor…" at bounding box center [596, 214] width 677 height 116
type input "58.00"
click at [548, 268] on div "Home Insurance fiber_manual_record 0.00 $ Property Taxes fiber_manual_record 0.…" at bounding box center [597, 214] width 226 height 116
click at [496, 112] on link "Vehicles" at bounding box center [495, 108] width 38 height 24
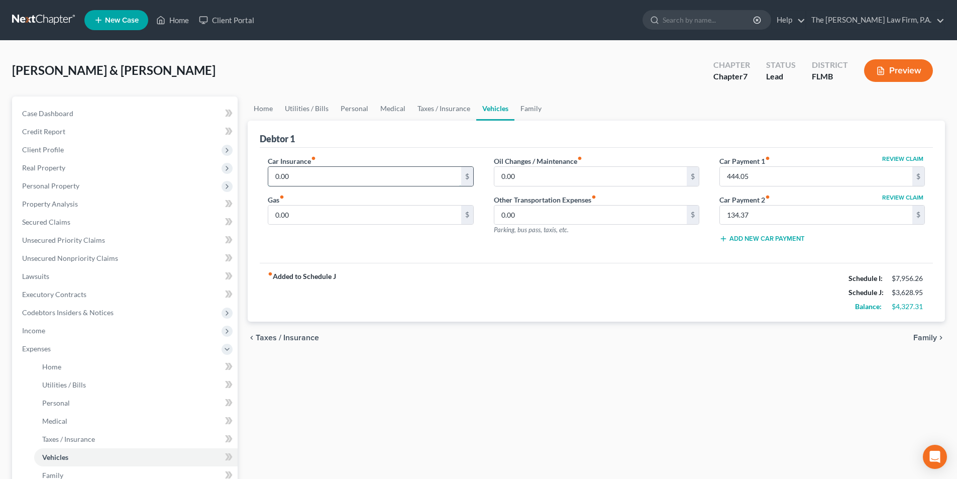
click at [305, 181] on input "0.00" at bounding box center [364, 176] width 192 height 19
click at [308, 220] on input "0.00" at bounding box center [364, 214] width 192 height 19
type input "400.00"
click at [588, 182] on input "0.00" at bounding box center [590, 176] width 192 height 19
type input "50.00"
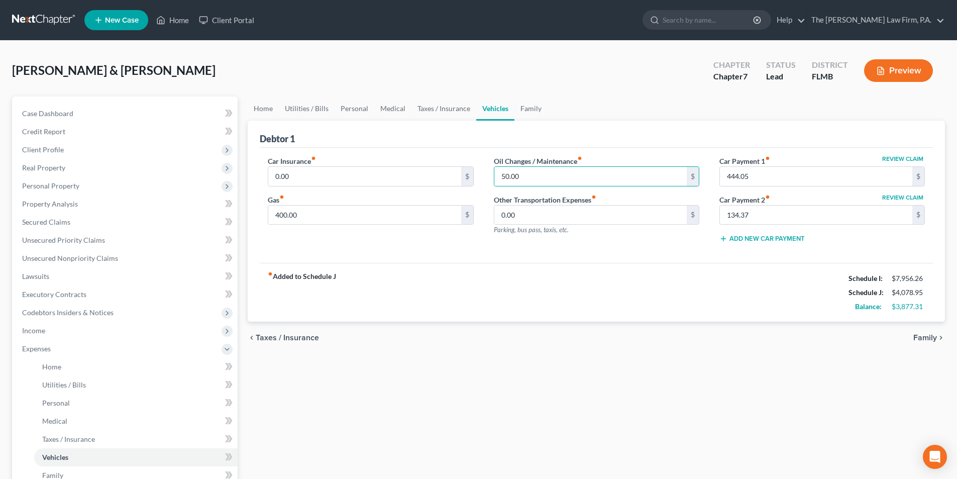
click at [523, 246] on div "Oil Changes / Maintenance fiber_manual_record 50.00 $ Other Transportation Expe…" at bounding box center [597, 203] width 226 height 95
click at [535, 222] on input "0.00" at bounding box center [590, 214] width 192 height 19
type input "10.00"
click at [322, 177] on input "0.00" at bounding box center [364, 176] width 192 height 19
type input "455.00"
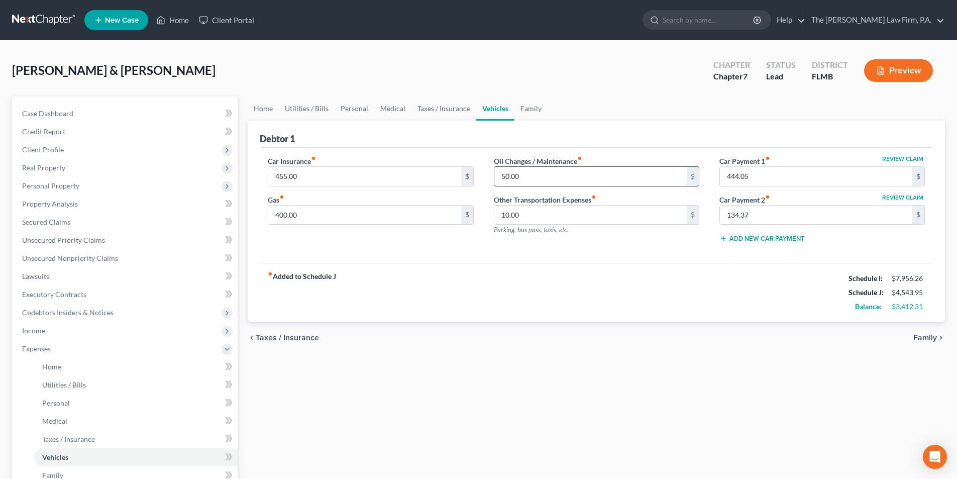
drag, startPoint x: 519, startPoint y: 175, endPoint x: 566, endPoint y: 180, distance: 46.9
type input "195.00"
click at [544, 265] on div "fiber_manual_record Added to Schedule J Schedule I: $7,956.26 Schedule J: $4,68…" at bounding box center [596, 292] width 673 height 59
click at [308, 109] on link "Utilities / Bills" at bounding box center [307, 108] width 56 height 24
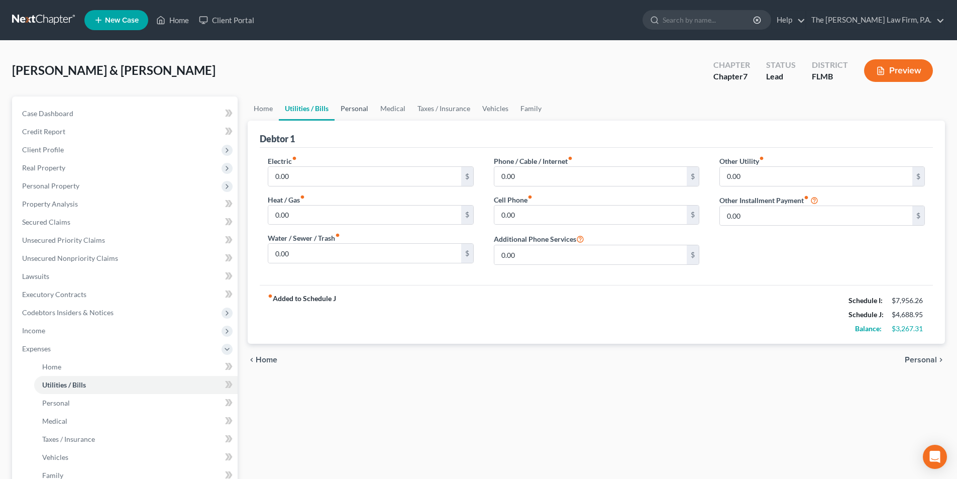
click at [354, 108] on link "Personal" at bounding box center [355, 108] width 40 height 24
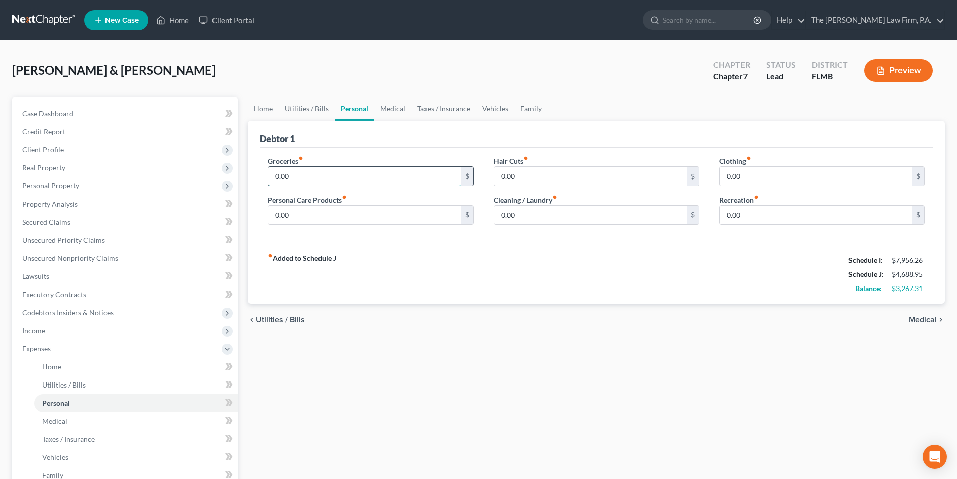
click at [284, 177] on input "0.00" at bounding box center [364, 176] width 192 height 19
type input "1,300.00"
click at [307, 111] on link "Utilities / Bills" at bounding box center [307, 108] width 56 height 24
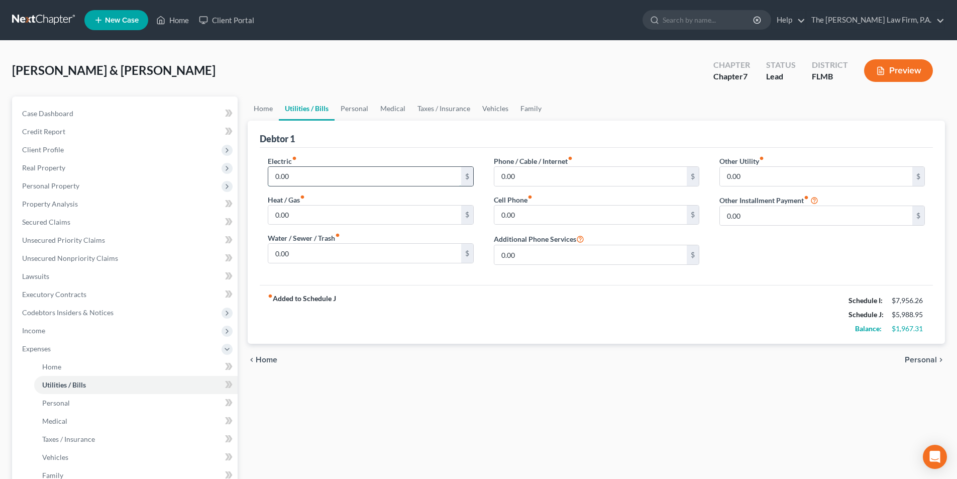
click at [310, 178] on input "0.00" at bounding box center [364, 176] width 192 height 19
type input "335.00"
click at [529, 215] on input "0.00" at bounding box center [590, 214] width 192 height 19
type input "250.00"
click at [526, 175] on input "0.00" at bounding box center [590, 176] width 192 height 19
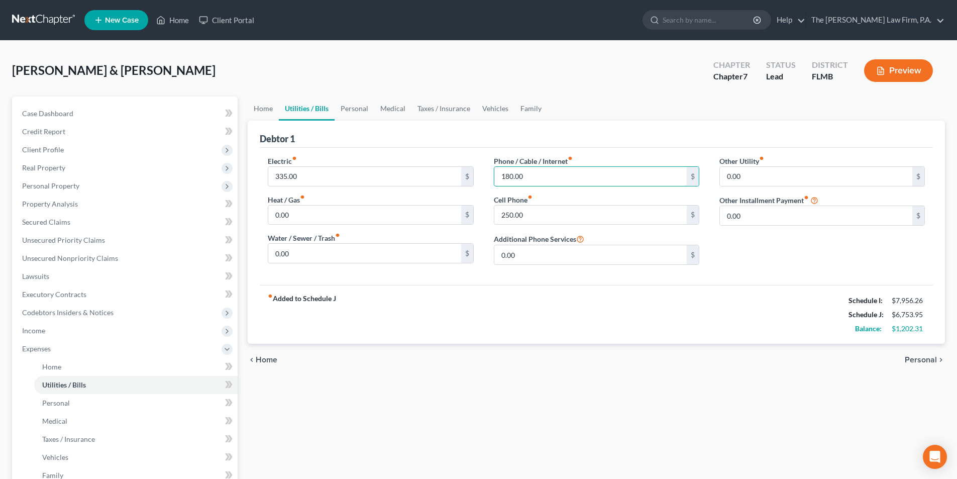
type input "180.00"
click at [778, 241] on div "Other Utility fiber_manual_record 0.00 $ Other Installment Payment fiber_manual…" at bounding box center [822, 214] width 226 height 117
click at [756, 179] on input "0.00" at bounding box center [816, 176] width 192 height 19
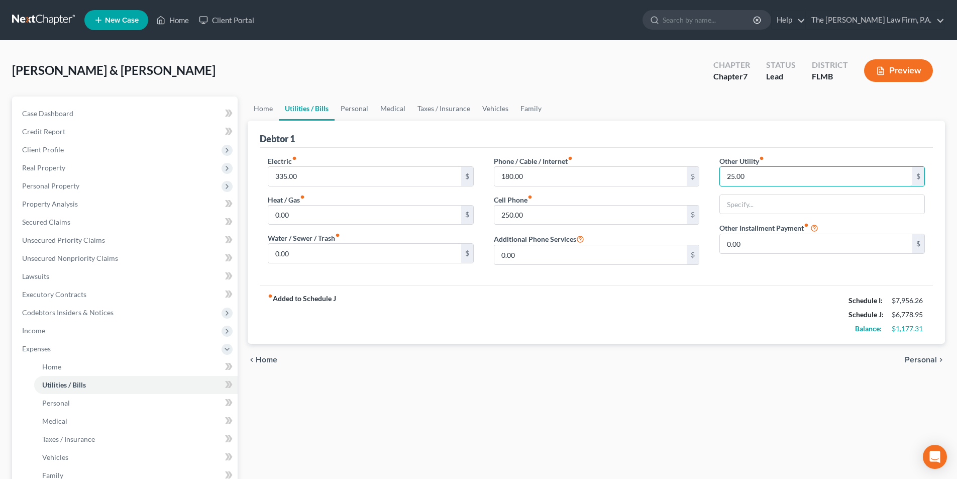
type input "25.00"
click at [687, 276] on div "Electric fiber_manual_record 335.00 $ Heat / Gas fiber_manual_record 0.00 $ Wat…" at bounding box center [596, 216] width 673 height 137
click at [760, 210] on input "text" at bounding box center [822, 204] width 204 height 19
drag, startPoint x: 748, startPoint y: 177, endPoint x: 688, endPoint y: 169, distance: 60.9
click at [737, 199] on input "text" at bounding box center [822, 204] width 204 height 19
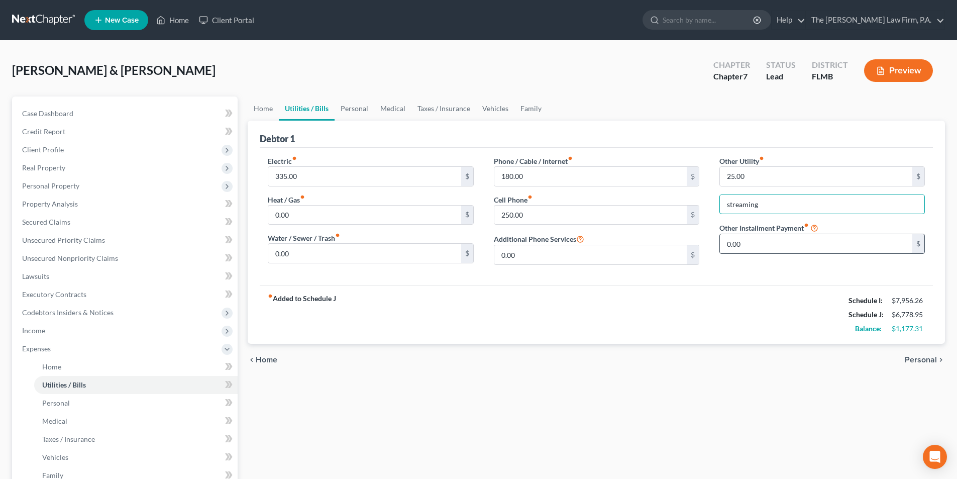
type input "Streaming"
click at [726, 271] on div "Other Utility fiber_manual_record 25.00 $ Streaming Other Installment Payment f…" at bounding box center [822, 214] width 226 height 117
click at [403, 104] on link "Medical" at bounding box center [392, 108] width 37 height 24
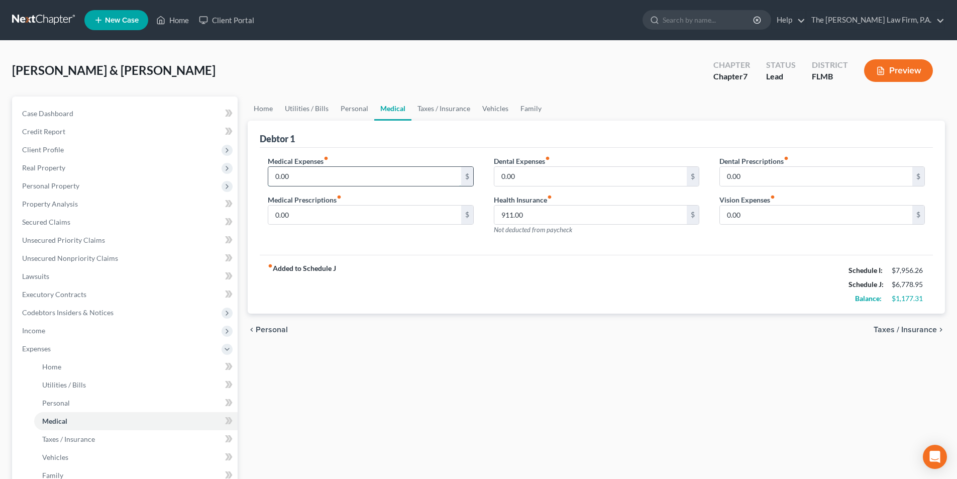
click at [347, 172] on input "0.00" at bounding box center [364, 176] width 192 height 19
type input "25.00"
click at [526, 172] on input "0.00" at bounding box center [590, 176] width 192 height 19
type input "175.00"
click at [528, 110] on link "Family" at bounding box center [530, 108] width 33 height 24
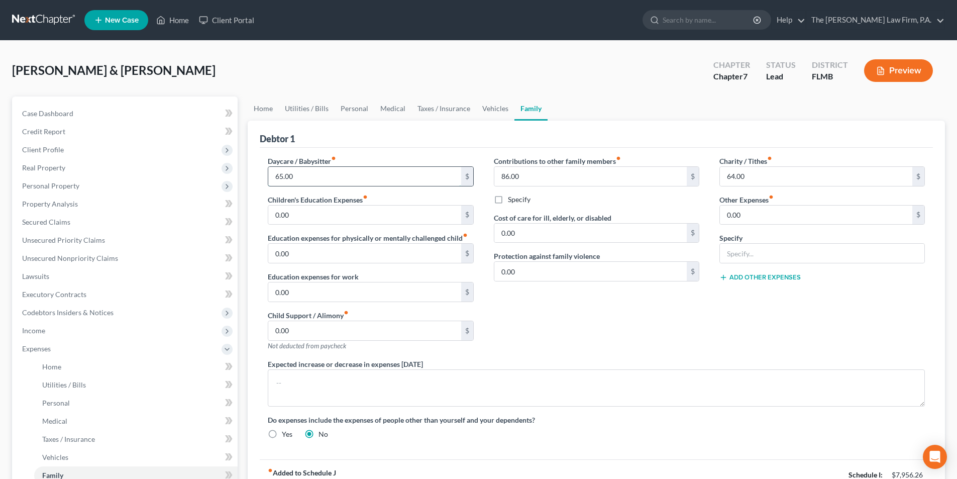
click at [332, 172] on input "65.00" at bounding box center [364, 176] width 192 height 19
type input "110.00"
click at [711, 363] on div "Expected increase or decrease in expenses [DATE]" at bounding box center [596, 383] width 677 height 48
click at [354, 112] on link "Personal" at bounding box center [355, 108] width 40 height 24
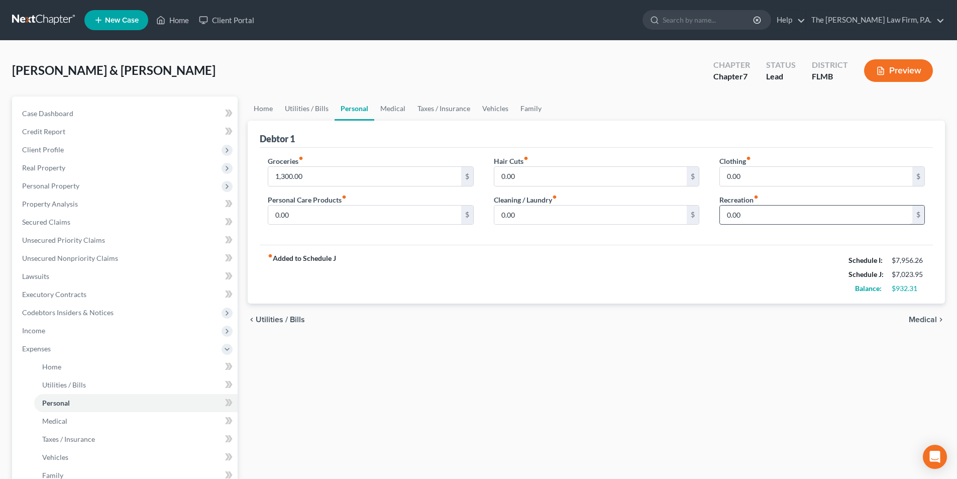
click at [762, 222] on input "0.00" at bounding box center [816, 214] width 192 height 19
type input "125.00"
click at [746, 175] on input "0.00" at bounding box center [816, 176] width 192 height 19
type input "95.00"
click at [540, 171] on input "0.00" at bounding box center [590, 176] width 192 height 19
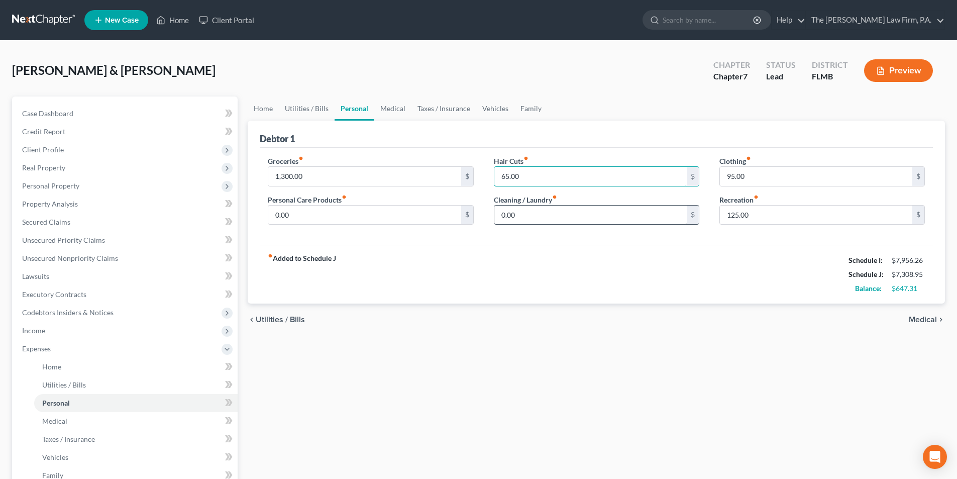
type input "65.00"
click at [518, 217] on input "0.00" at bounding box center [590, 214] width 192 height 19
type input "15.00"
click at [402, 218] on input "0.00" at bounding box center [364, 214] width 192 height 19
type input "46.00"
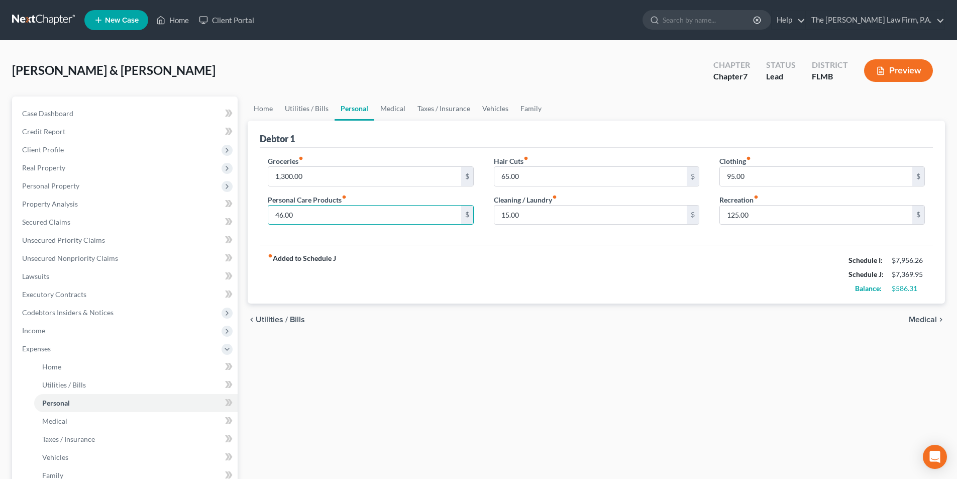
click at [493, 286] on div "fiber_manual_record Added to Schedule J Schedule I: $7,956.26 Schedule J: $7,36…" at bounding box center [596, 274] width 673 height 59
click at [396, 109] on link "Medical" at bounding box center [392, 108] width 37 height 24
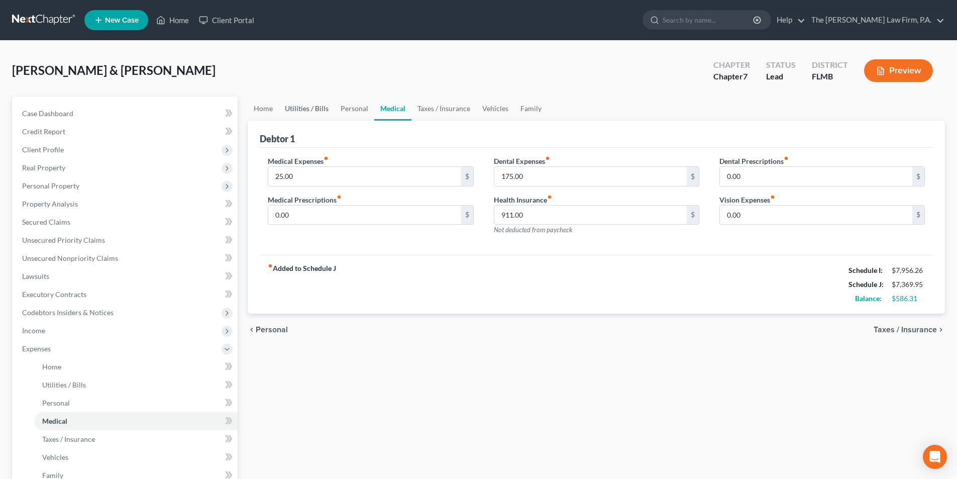
click at [301, 111] on link "Utilities / Bills" at bounding box center [307, 108] width 56 height 24
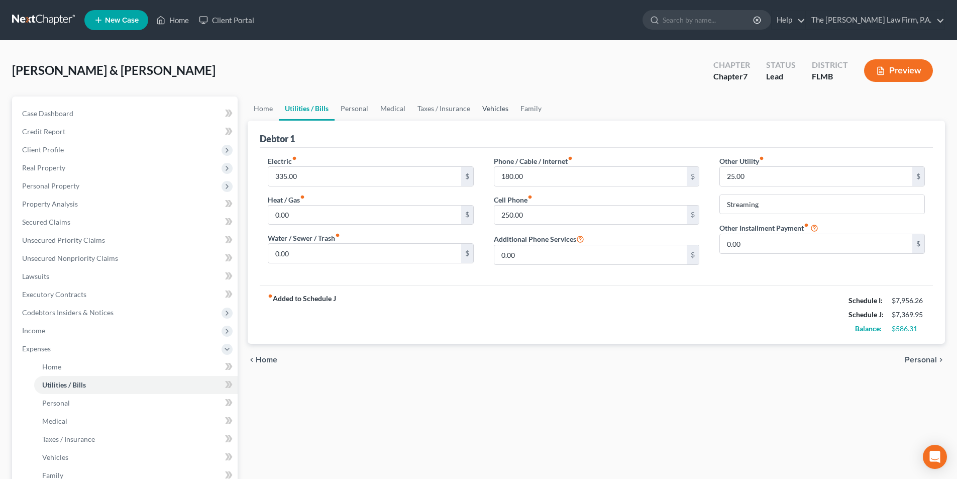
click at [502, 109] on link "Vehicles" at bounding box center [495, 108] width 38 height 24
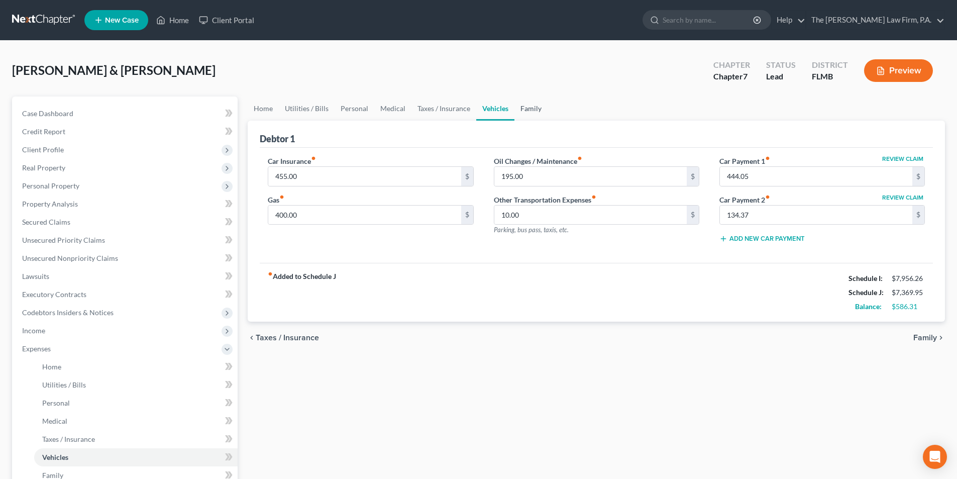
click at [526, 108] on link "Family" at bounding box center [530, 108] width 33 height 24
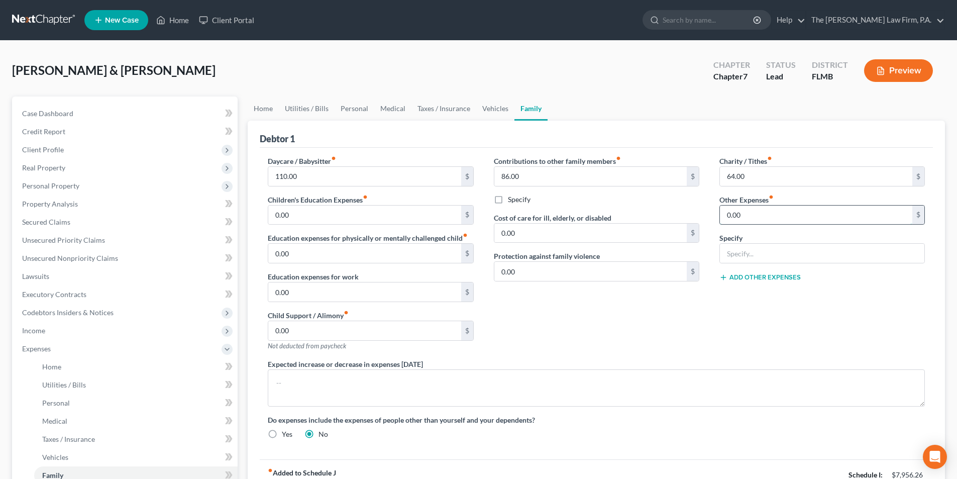
click at [744, 215] on input "0.00" at bounding box center [816, 214] width 192 height 19
type input "284.77"
click at [738, 256] on input "text" at bounding box center [822, 253] width 204 height 19
type input "Student Loan Repayment"
click at [590, 268] on input "0.00" at bounding box center [590, 271] width 192 height 19
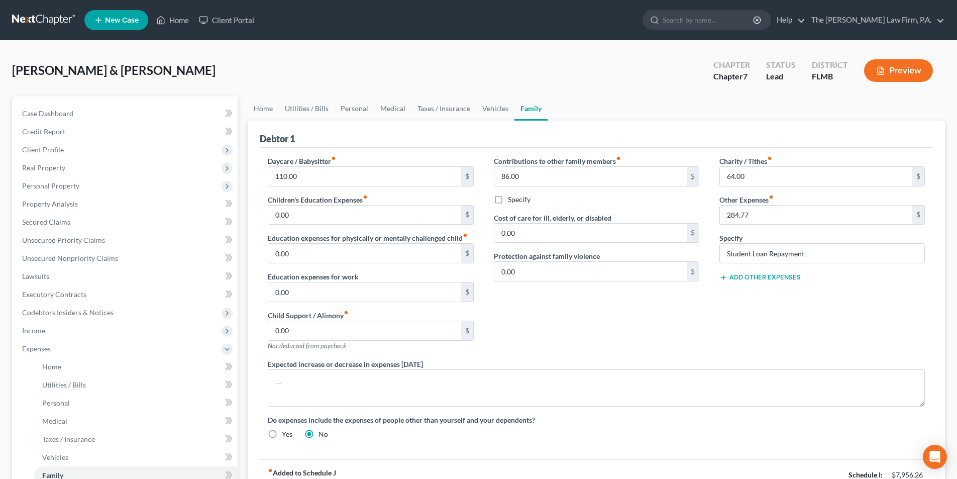
click at [743, 278] on button "Add Other Expenses" at bounding box center [759, 277] width 81 height 8
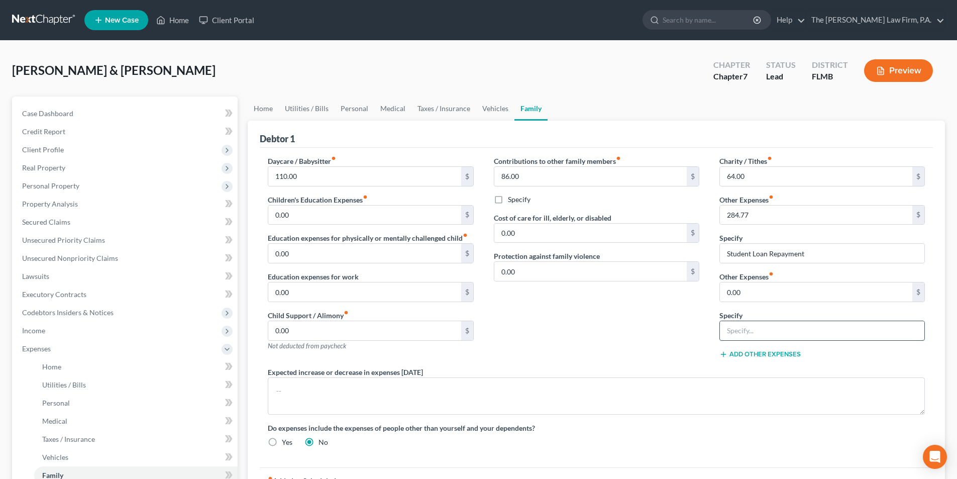
click at [746, 329] on input "text" at bounding box center [822, 330] width 204 height 19
click at [676, 340] on div "Contributions to other family members fiber_manual_record 86.00 $ Specify Cost …" at bounding box center [597, 261] width 226 height 211
click at [68, 185] on span "Personal Property" at bounding box center [50, 185] width 57 height 9
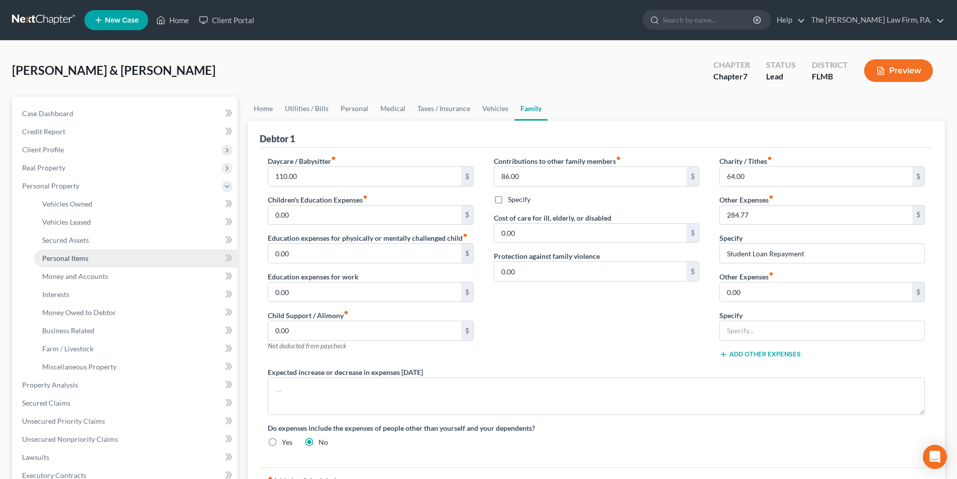
click at [91, 255] on link "Personal Items" at bounding box center [135, 258] width 203 height 18
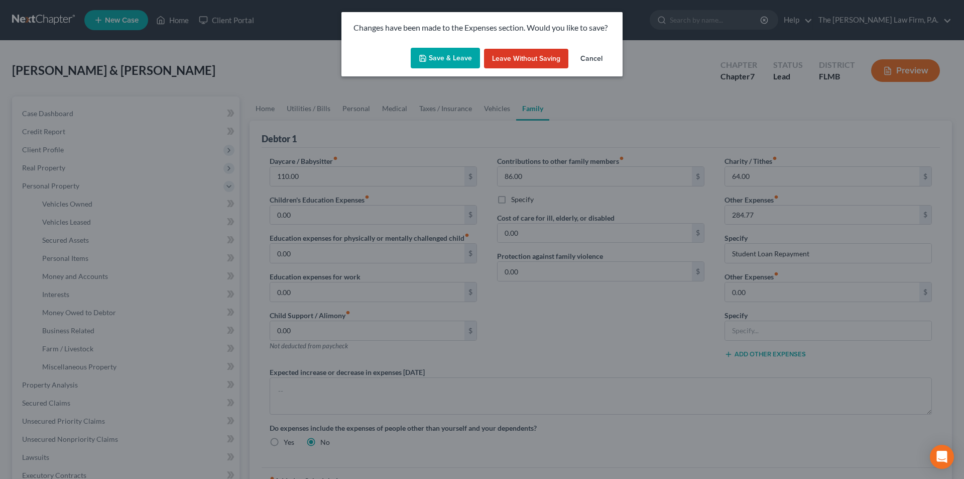
click at [439, 55] on button "Save & Leave" at bounding box center [445, 58] width 69 height 21
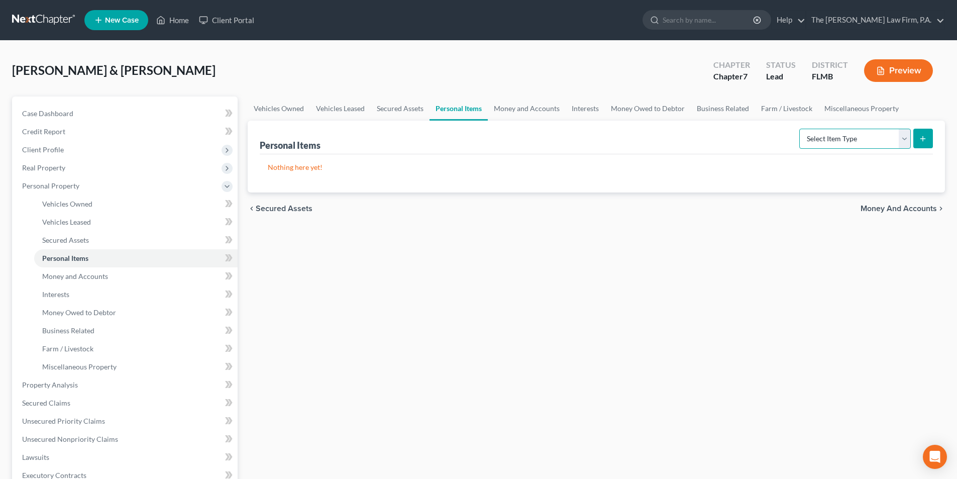
click at [843, 141] on select "Select Item Type Clothing Collectibles Of Value Electronics Firearms Household …" at bounding box center [855, 139] width 112 height 20
select select "clothing"
click at [800, 129] on select "Select Item Type Clothing Collectibles Of Value Electronics Firearms Household …" at bounding box center [855, 139] width 112 height 20
click at [934, 140] on div "Personal Items Select Item Type Clothing Collectibles Of Value Electronics Fire…" at bounding box center [596, 157] width 697 height 72
click at [923, 140] on line "submit" at bounding box center [923, 138] width 0 height 5
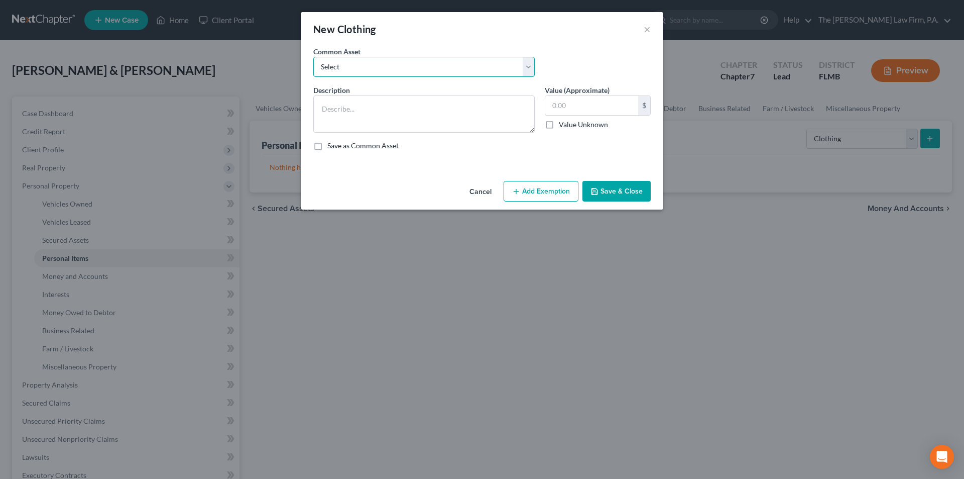
click at [352, 65] on select "Select Various items of wearing apparel" at bounding box center [424, 67] width 222 height 20
select select "0"
click at [313, 57] on select "Select Various items of wearing apparel" at bounding box center [424, 67] width 222 height 20
type textarea "Various items of wearing apparel"
type input "100.00"
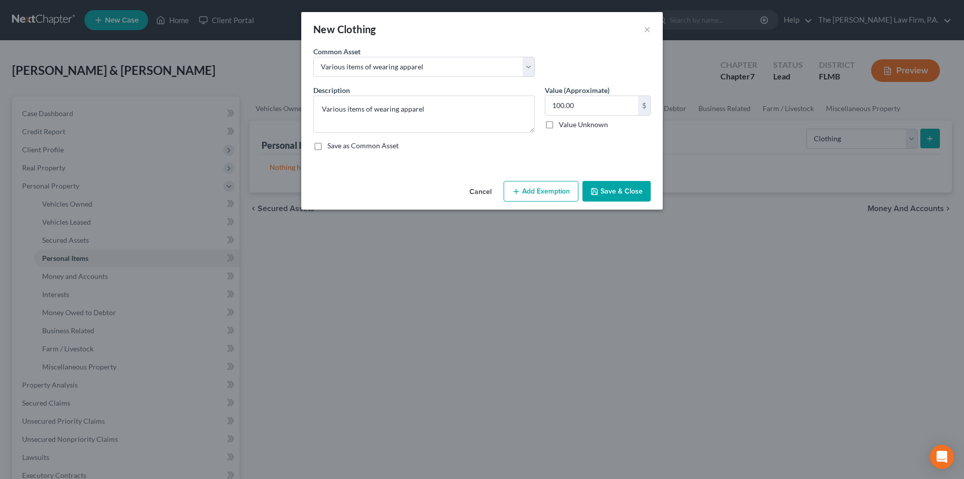
click at [644, 192] on button "Save & Close" at bounding box center [617, 191] width 68 height 21
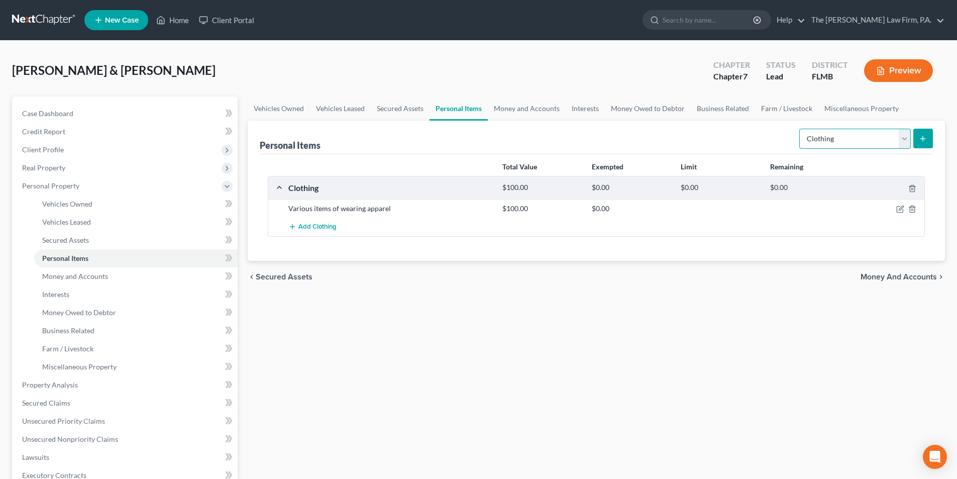
click at [862, 142] on select "Select Item Type Clothing Collectibles Of Value Electronics Firearms Household …" at bounding box center [855, 139] width 112 height 20
select select "household_goods"
click at [800, 129] on select "Select Item Type Clothing Collectibles Of Value Electronics Firearms Household …" at bounding box center [855, 139] width 112 height 20
click at [917, 137] on button "submit" at bounding box center [923, 139] width 20 height 20
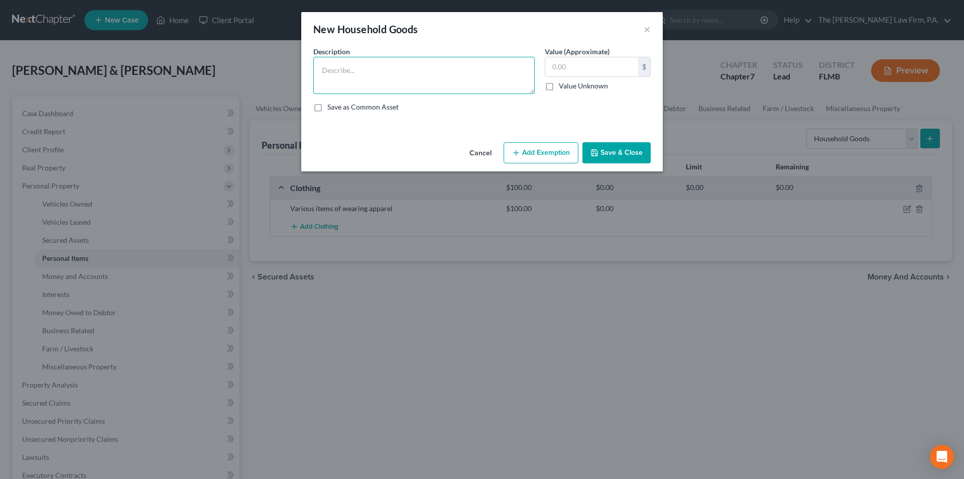
click at [352, 68] on textarea at bounding box center [424, 75] width 222 height 37
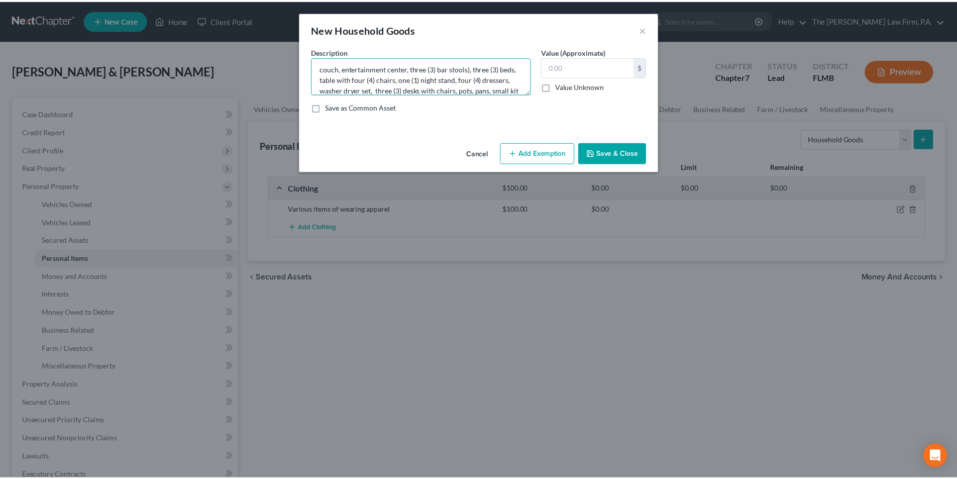
scroll to position [13, 0]
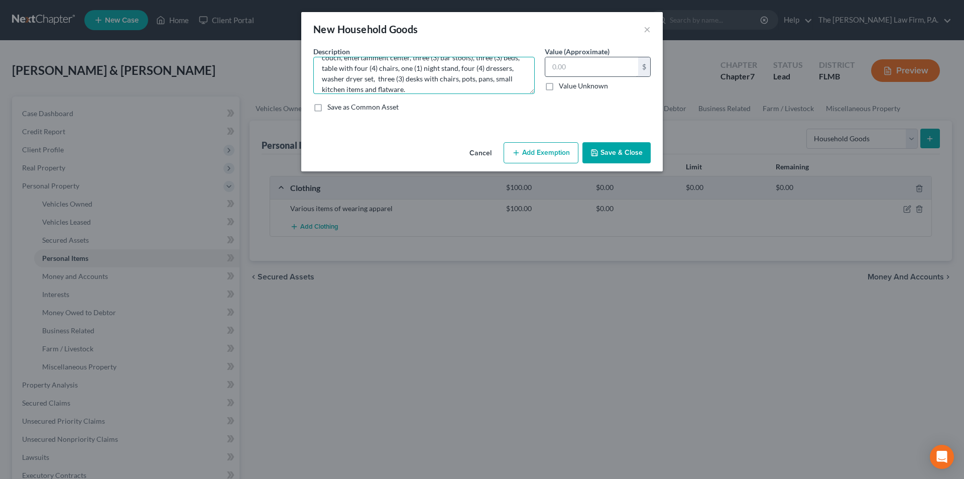
type textarea "couch, entertainment center, three (3) bar stools), three (3) beds, table with …"
click at [571, 67] on input "text" at bounding box center [591, 66] width 93 height 19
click at [631, 147] on button "Save & Close" at bounding box center [617, 152] width 68 height 21
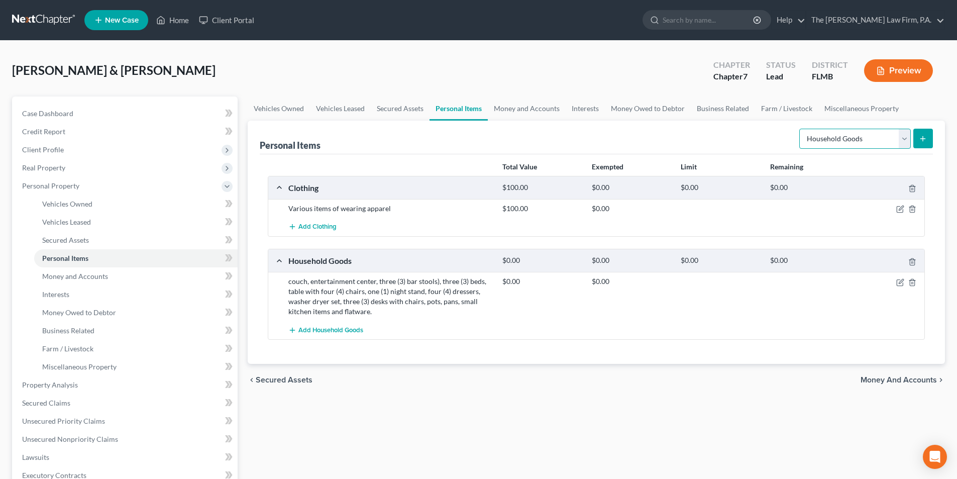
click at [842, 139] on select "Select Item Type Clothing Collectibles Of Value Electronics Firearms Household …" at bounding box center [855, 139] width 112 height 20
select select "electronics"
click at [800, 129] on select "Select Item Type Clothing Collectibles Of Value Electronics Firearms Household …" at bounding box center [855, 139] width 112 height 20
click at [919, 135] on icon "submit" at bounding box center [923, 139] width 8 height 8
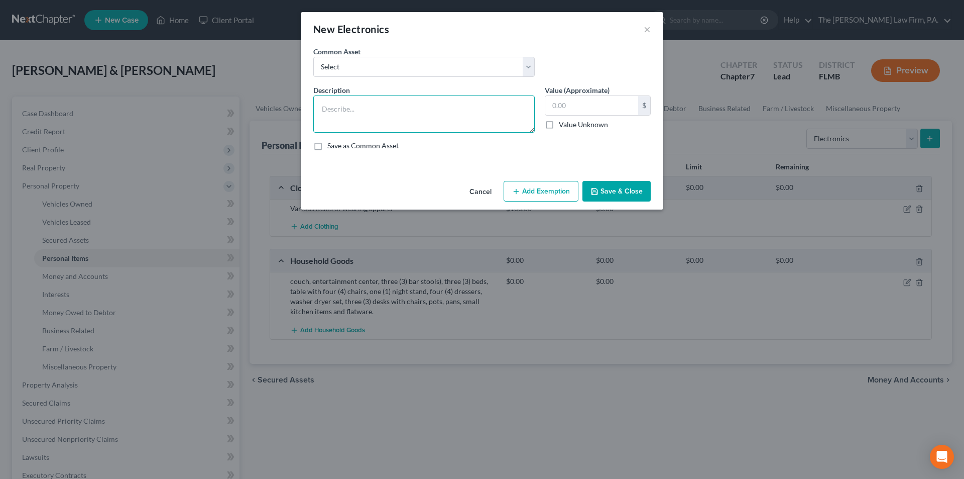
click at [349, 99] on textarea at bounding box center [424, 113] width 222 height 37
type textarea "four (4) television sets, and two (2) game systems, and cell phones"
click at [628, 191] on button "Save & Close" at bounding box center [617, 191] width 68 height 21
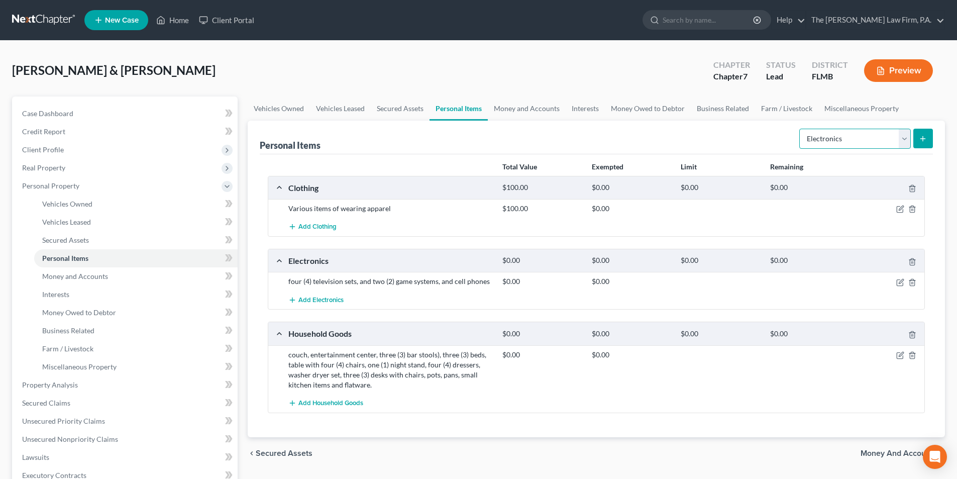
click at [840, 135] on select "Select Item Type Clothing Collectibles Of Value Electronics Firearms Household …" at bounding box center [855, 139] width 112 height 20
select select "household_goods"
click at [800, 129] on select "Select Item Type Clothing Collectibles Of Value Electronics Firearms Household …" at bounding box center [855, 139] width 112 height 20
click at [927, 140] on button "submit" at bounding box center [923, 139] width 20 height 20
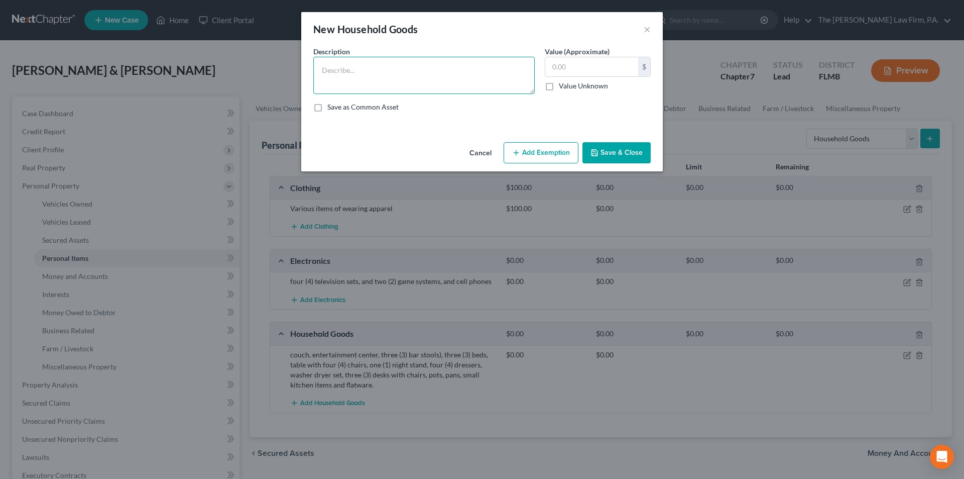
click at [400, 69] on textarea at bounding box center [424, 75] width 222 height 37
type textarea "two (2) [PERSON_NAME] and small lawn items"
click at [605, 148] on button "Save & Close" at bounding box center [617, 152] width 68 height 21
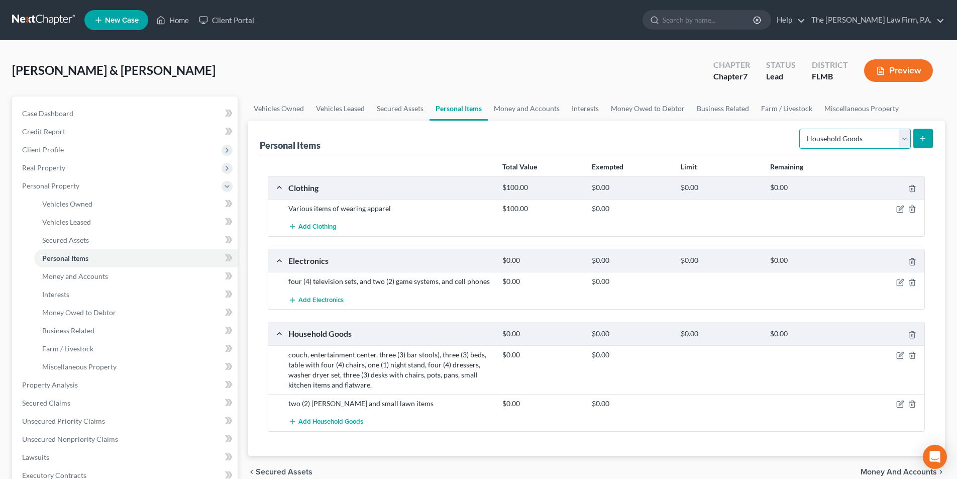
click at [830, 134] on select "Select Item Type Clothing Collectibles Of Value Electronics Firearms Household …" at bounding box center [855, 139] width 112 height 20
select select "jewelry"
click at [800, 129] on select "Select Item Type Clothing Collectibles Of Value Electronics Firearms Household …" at bounding box center [855, 139] width 112 height 20
click at [918, 139] on button "submit" at bounding box center [923, 139] width 20 height 20
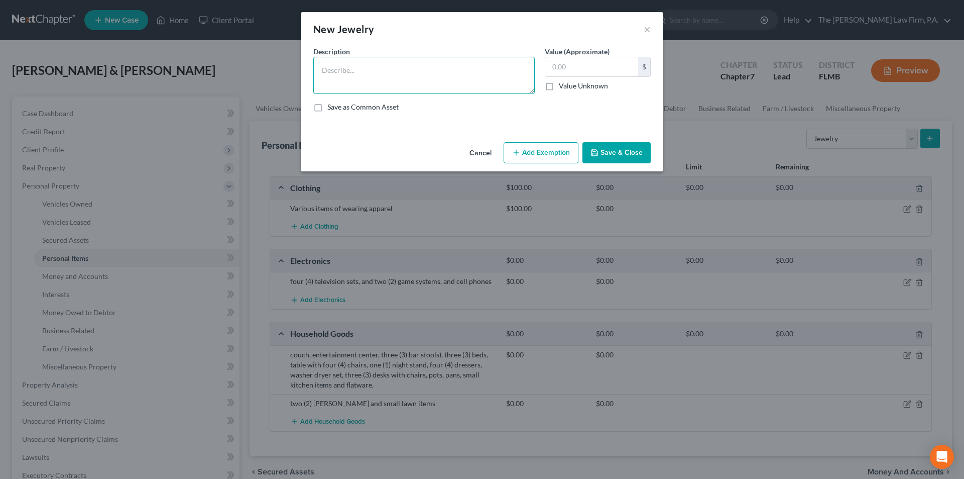
click at [343, 86] on textarea at bounding box center [424, 75] width 222 height 37
type textarea "two (2) rings, two (2) necklaces and two (2) watches"
click at [604, 150] on button "Save & Close" at bounding box center [617, 152] width 68 height 21
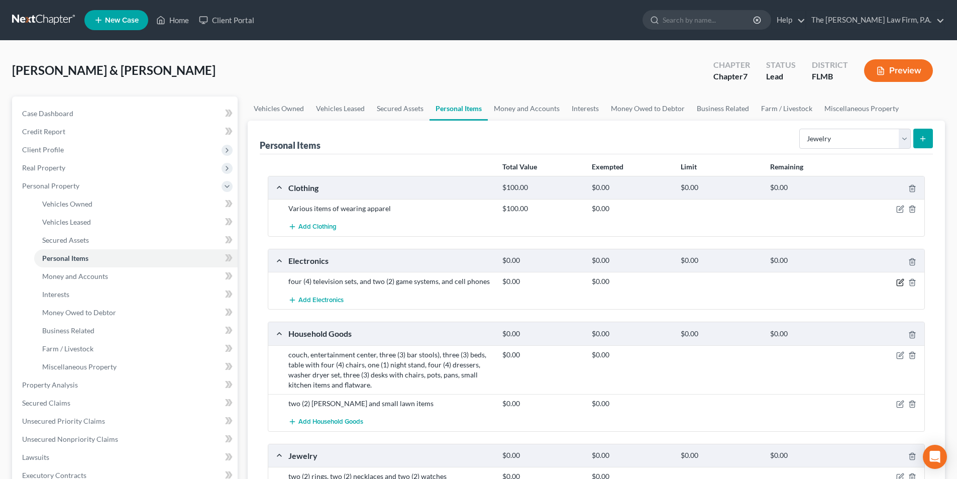
click at [901, 279] on icon "button" at bounding box center [900, 282] width 8 height 8
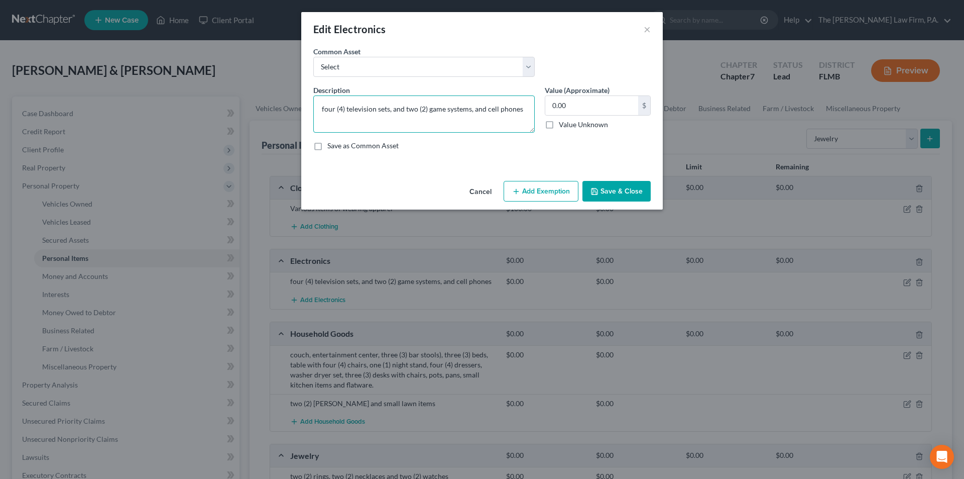
click at [527, 108] on textarea "four (4) television sets, and two (2) game systems, and cell phones" at bounding box center [424, 113] width 222 height 37
type textarea "four (4) television sets, and two (2) game systems, and cell phones. computers …"
click at [610, 186] on button "Save & Close" at bounding box center [617, 191] width 68 height 21
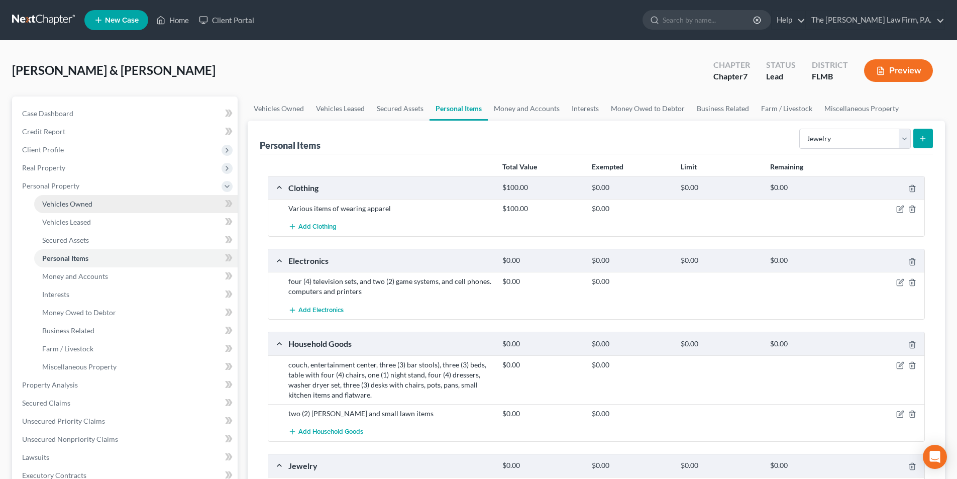
click at [75, 207] on span "Vehicles Owned" at bounding box center [67, 203] width 50 height 9
